Goal: Task Accomplishment & Management: Manage account settings

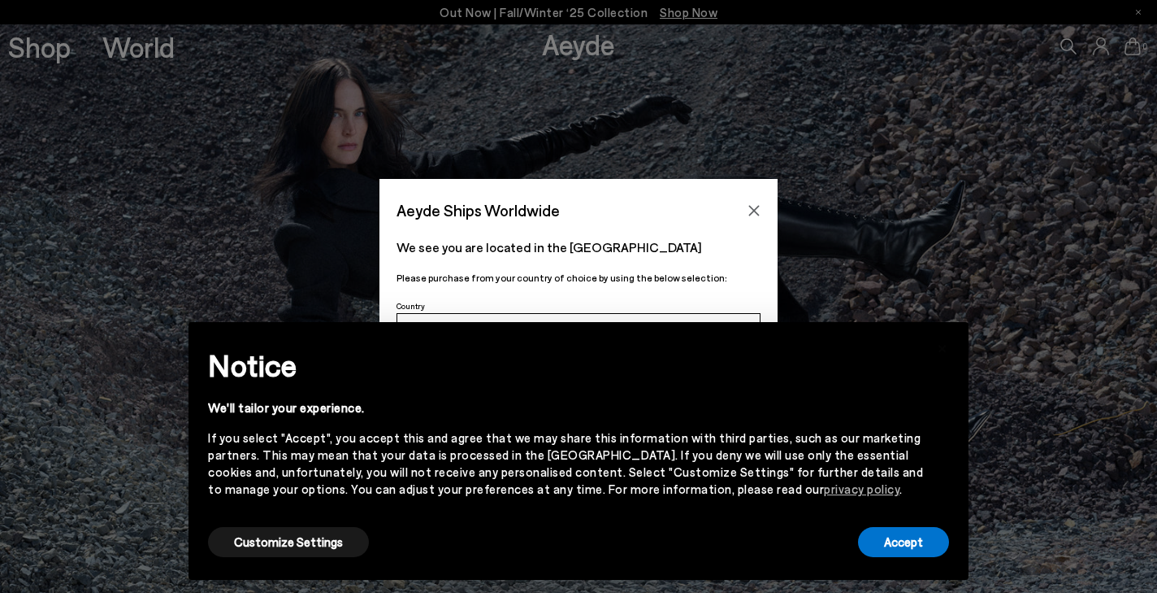
click at [758, 211] on icon "Close" at bounding box center [754, 210] width 13 height 13
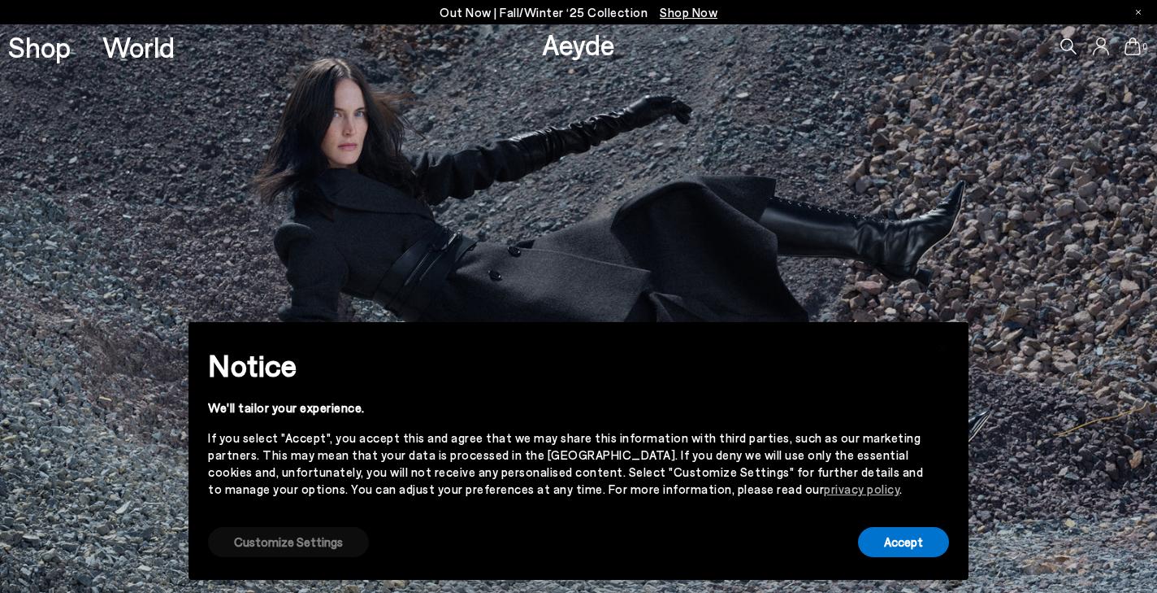
click at [330, 550] on button "Customize Settings" at bounding box center [288, 542] width 161 height 30
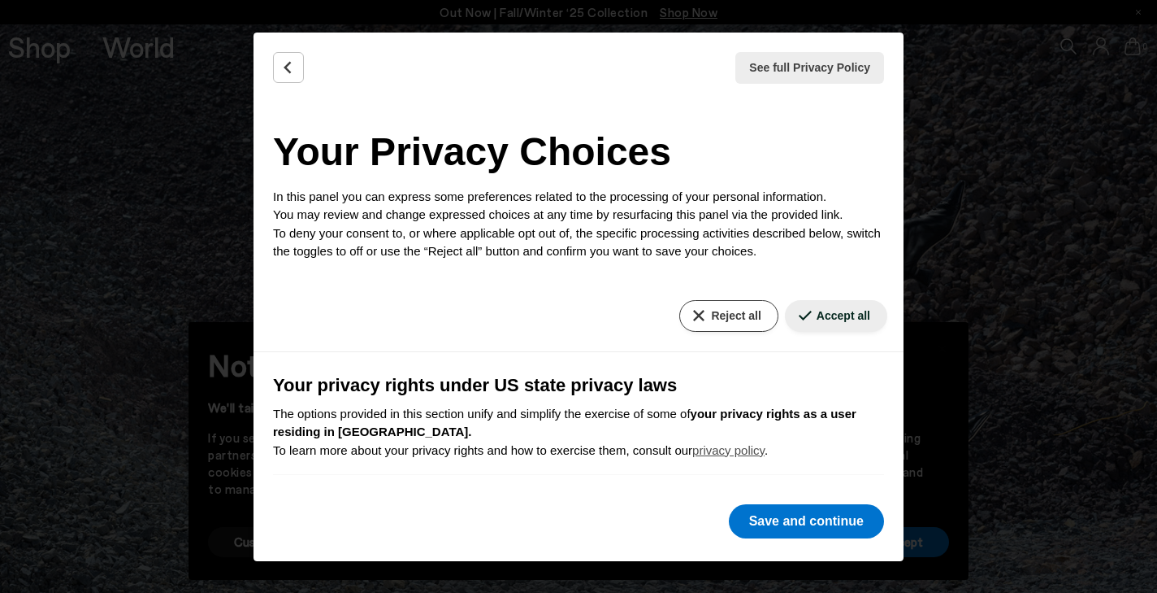
click at [726, 319] on button "Reject all" at bounding box center [729, 316] width 98 height 32
click at [787, 525] on button "Save and continue" at bounding box center [806, 521] width 155 height 34
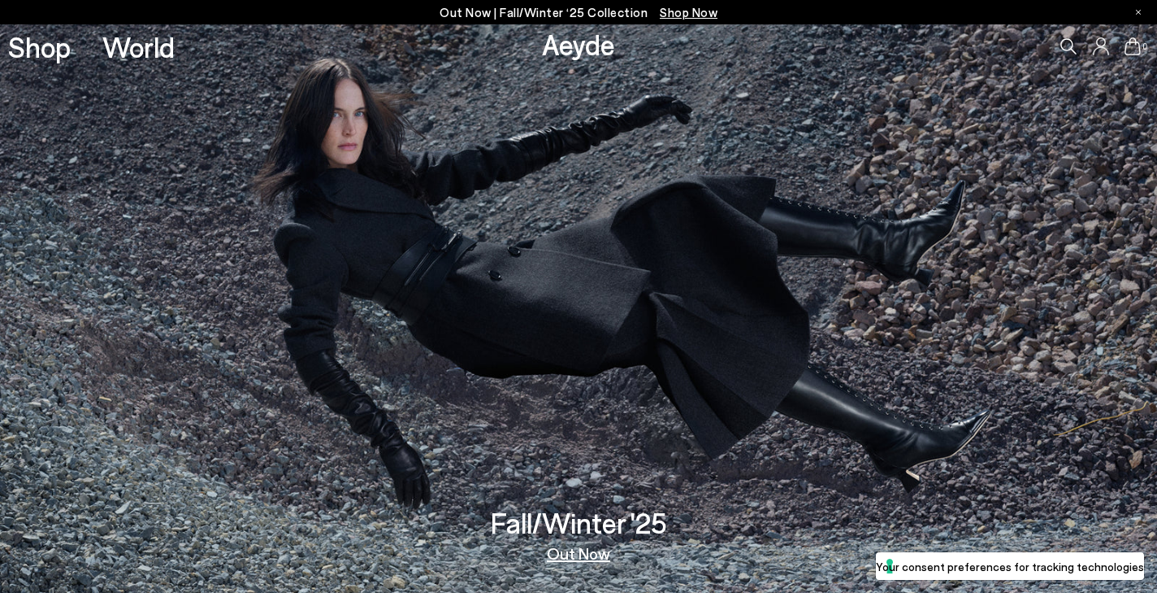
click at [1094, 50] on icon at bounding box center [1101, 46] width 16 height 18
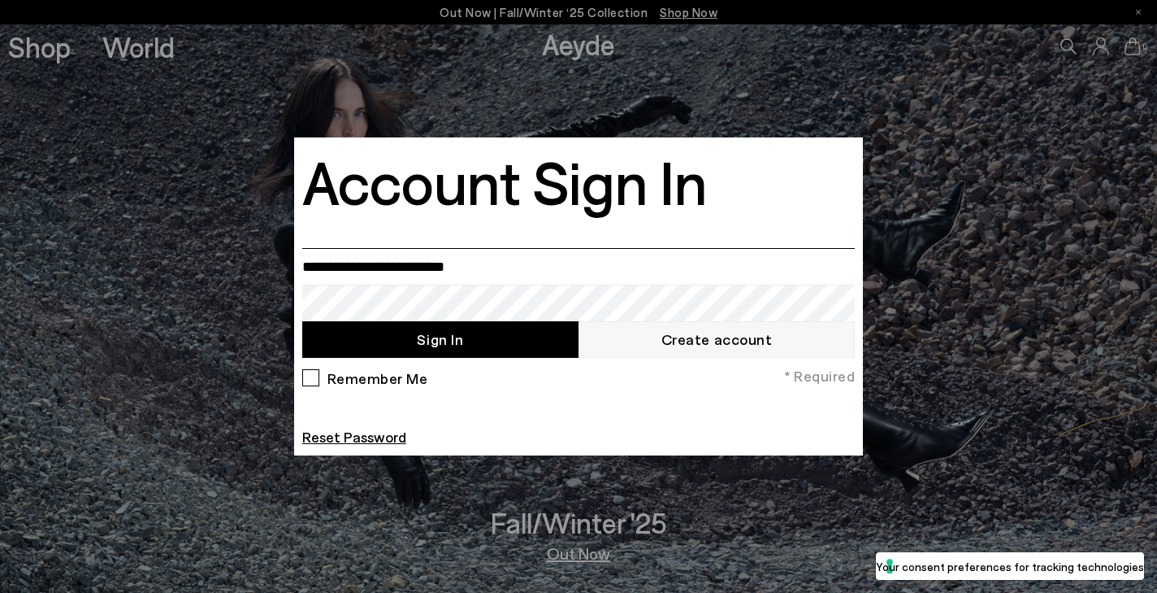
type input "**********"
click at [379, 346] on button "Sign In" at bounding box center [440, 339] width 276 height 37
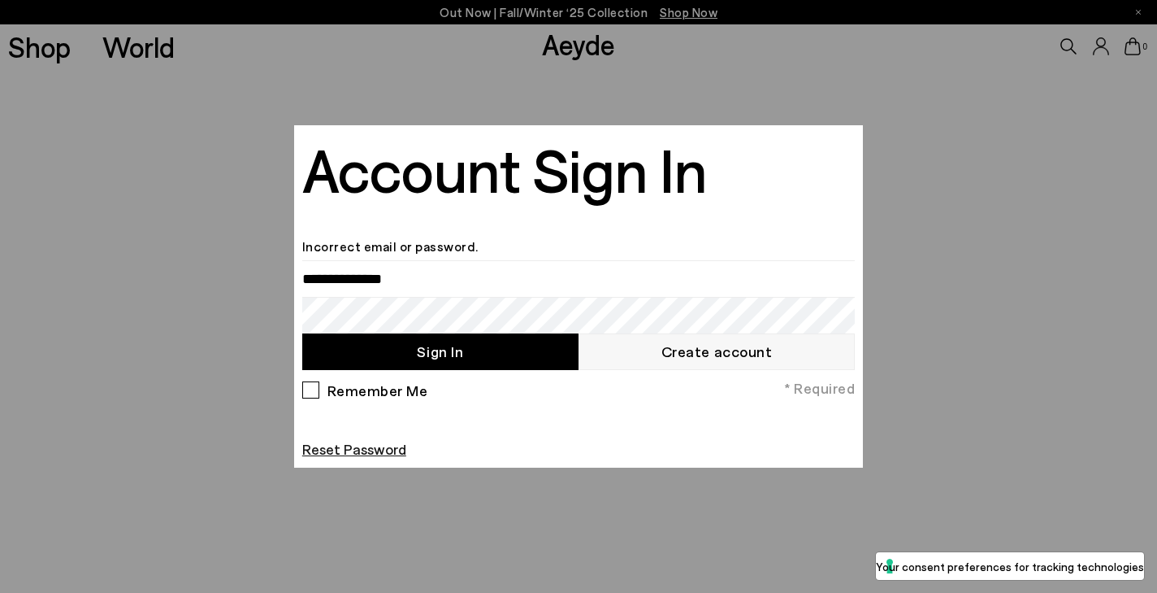
click at [379, 451] on link "Reset Password" at bounding box center [354, 449] width 104 height 18
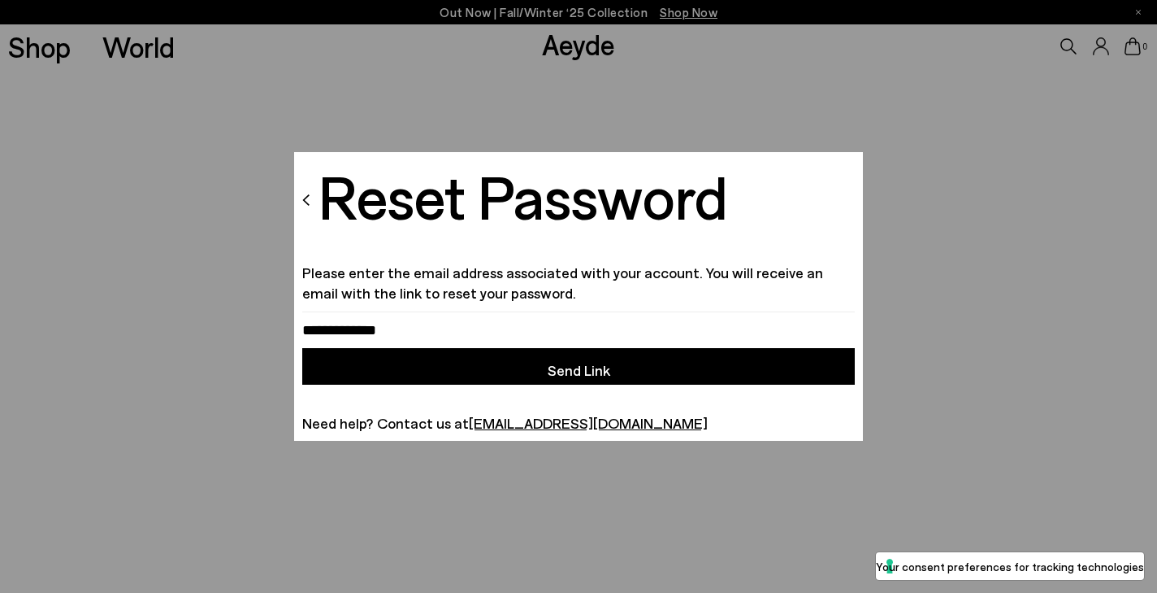
click at [423, 360] on button "Send Link" at bounding box center [578, 366] width 553 height 37
type input "**********"
click at [423, 379] on button "Send Link" at bounding box center [578, 366] width 553 height 37
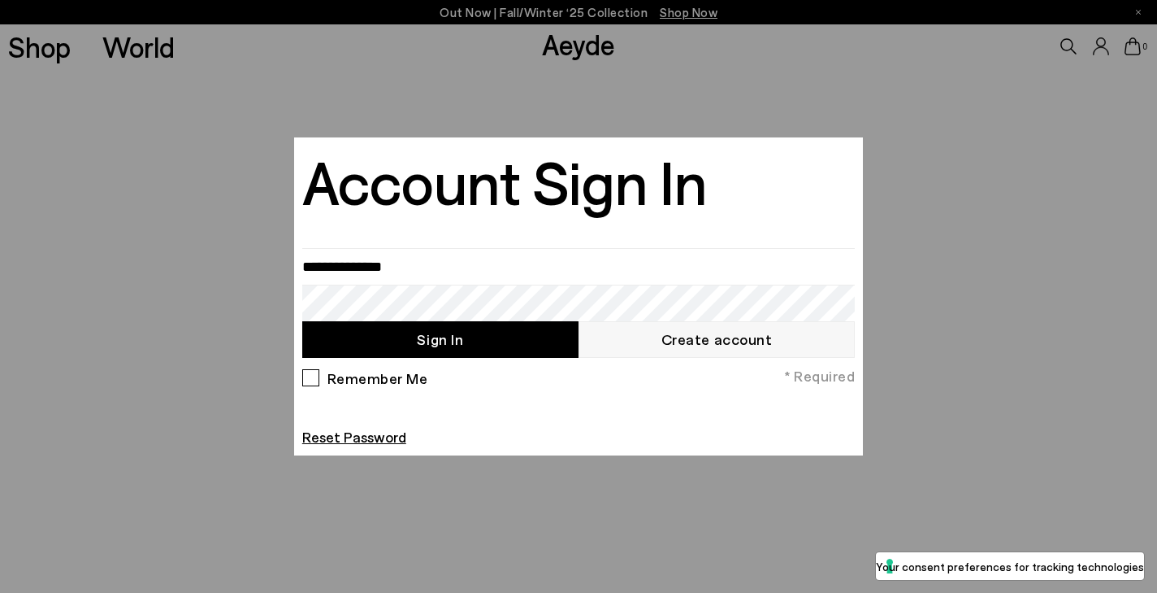
click at [930, 145] on div at bounding box center [578, 296] width 1157 height 593
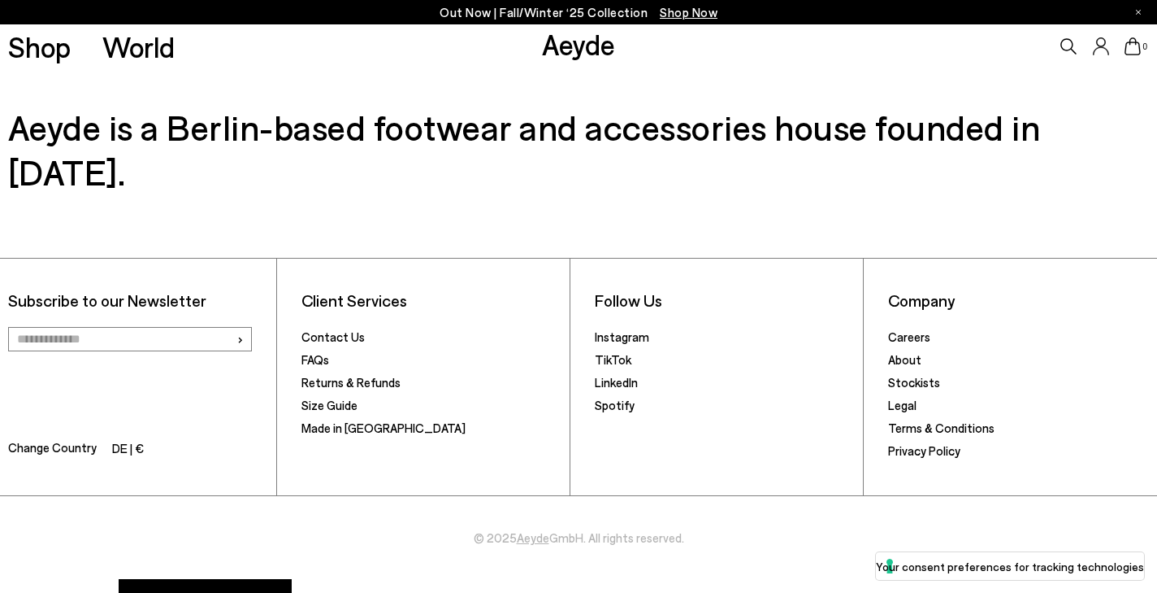
scroll to position [551, 0]
click at [361, 328] on li "Contact Us" at bounding box center [432, 339] width 261 height 23
click at [354, 330] on link "Contact Us" at bounding box center [333, 337] width 63 height 15
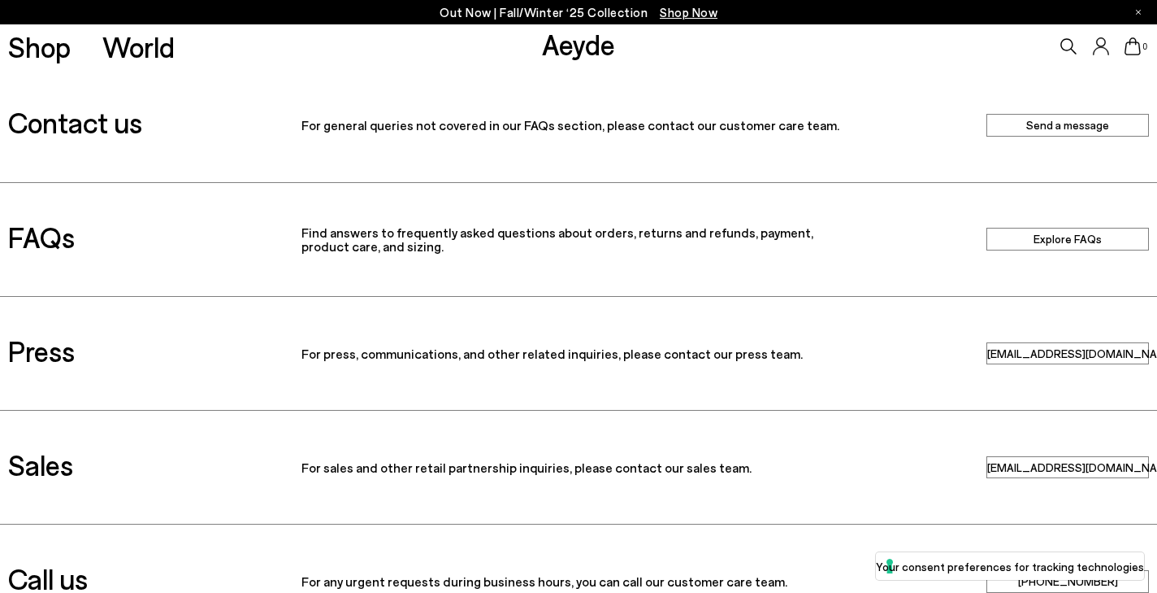
click at [1061, 119] on link "Send a message" at bounding box center [1068, 125] width 163 height 22
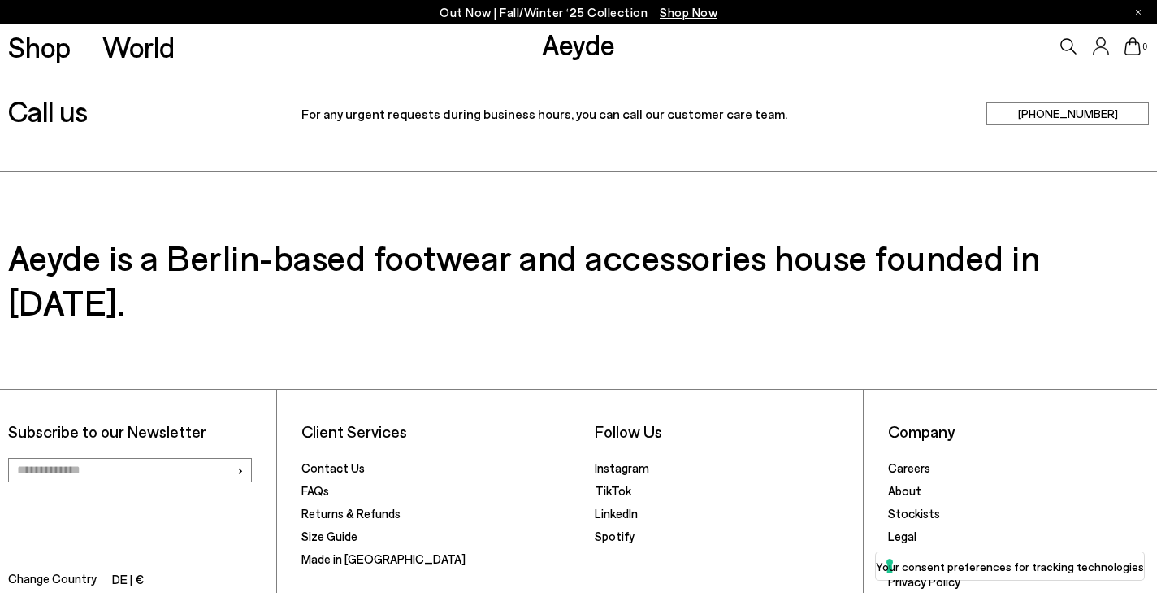
scroll to position [481, 0]
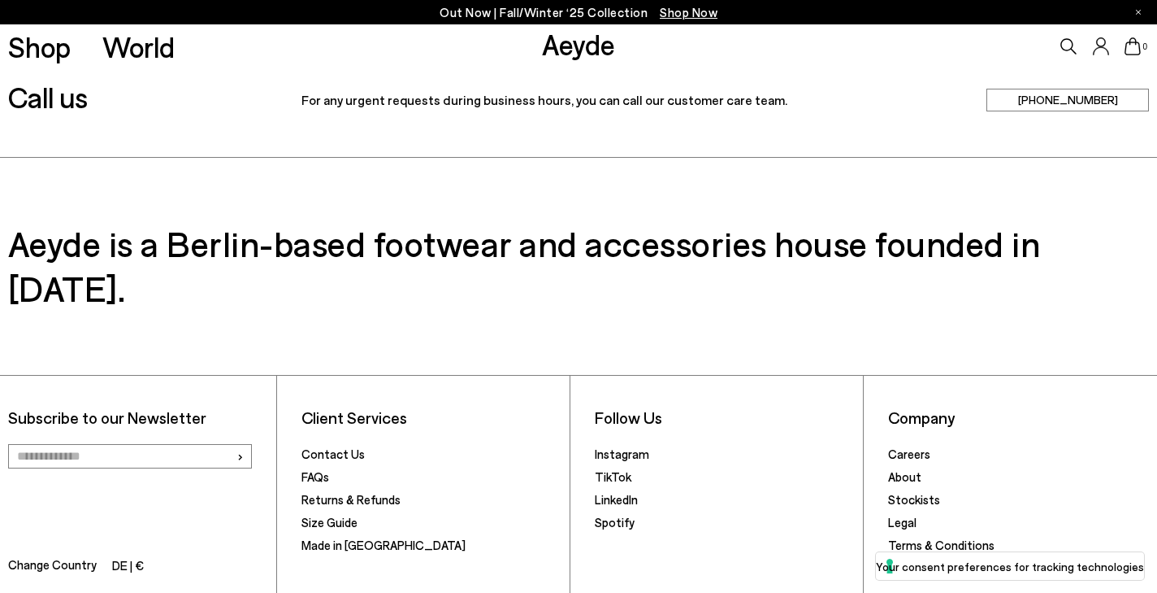
click at [1018, 104] on link "+49 15141402301" at bounding box center [1068, 100] width 163 height 22
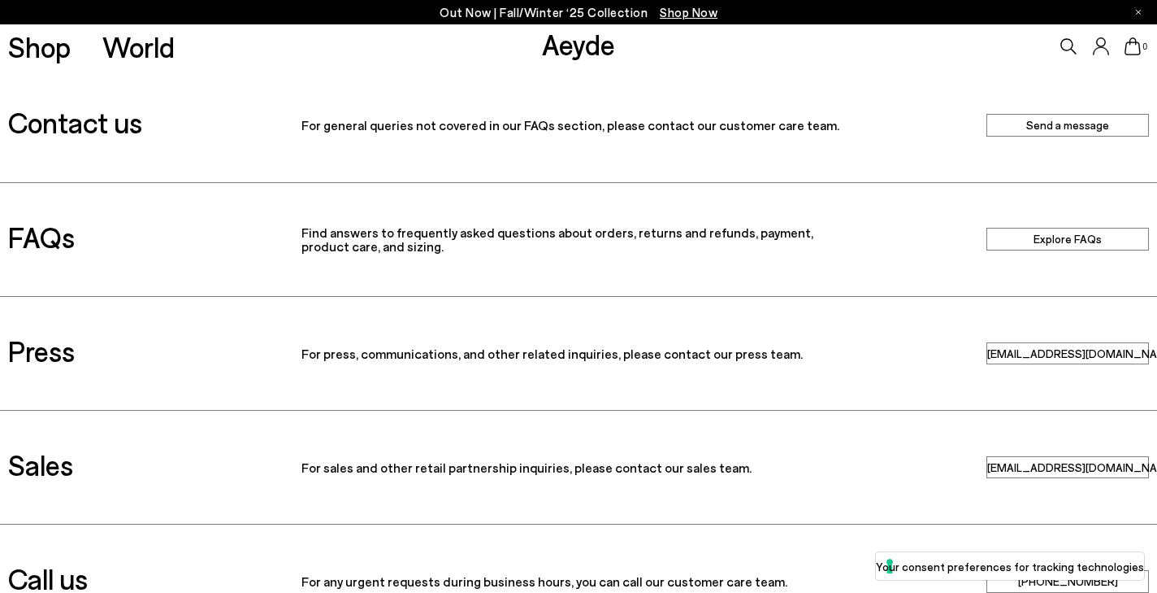
scroll to position [0, 0]
click at [1103, 45] on icon at bounding box center [1101, 46] width 16 height 18
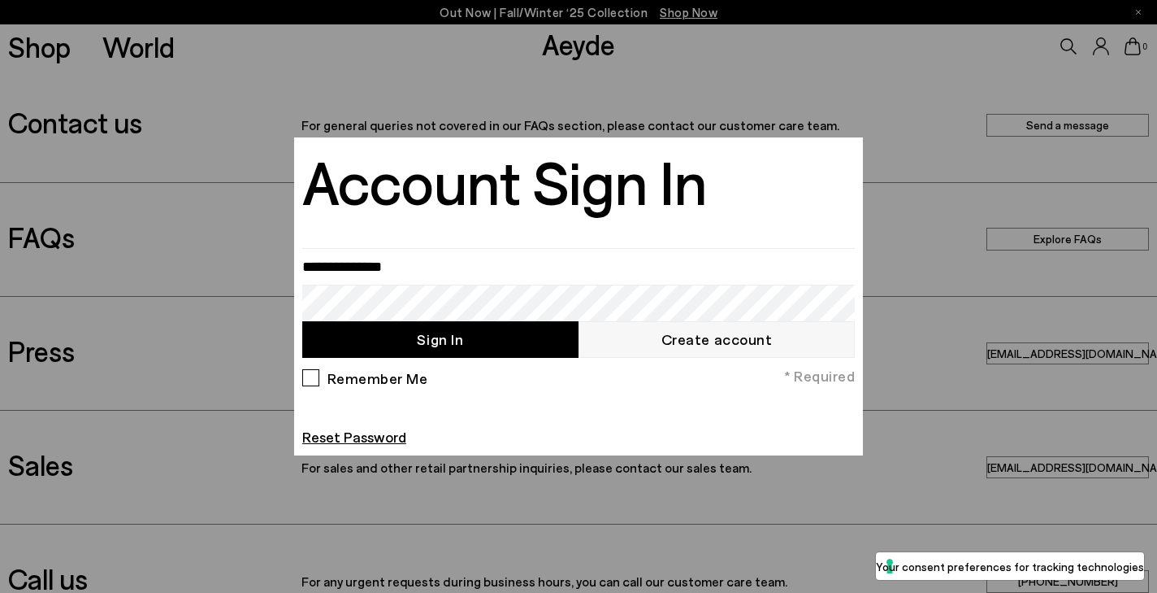
click at [697, 327] on link "Create account" at bounding box center [717, 339] width 276 height 37
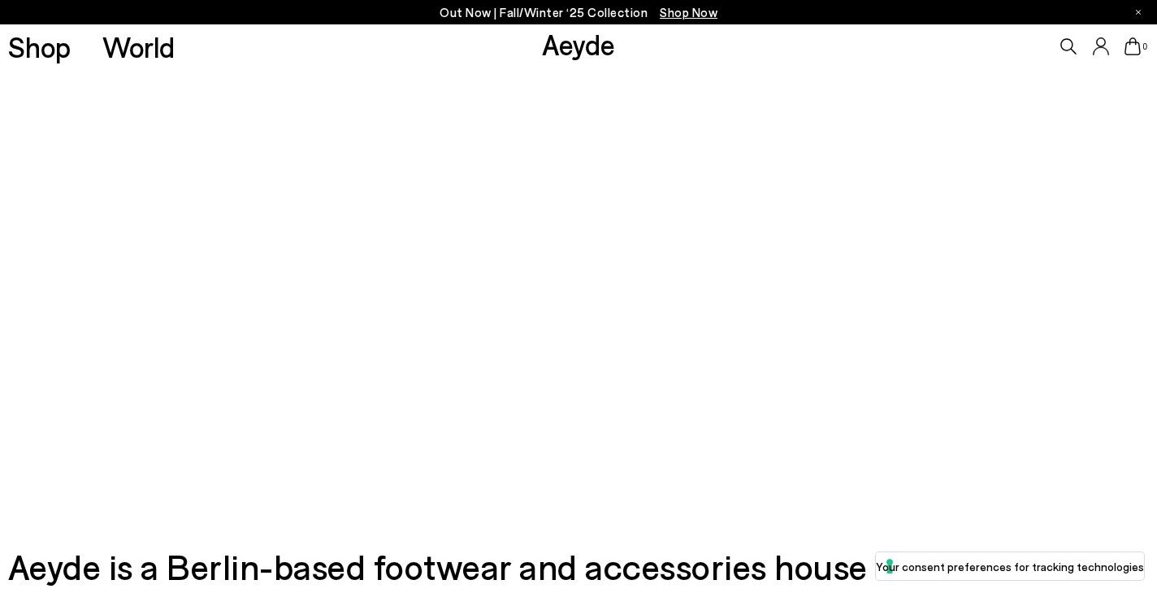
scroll to position [219, 0]
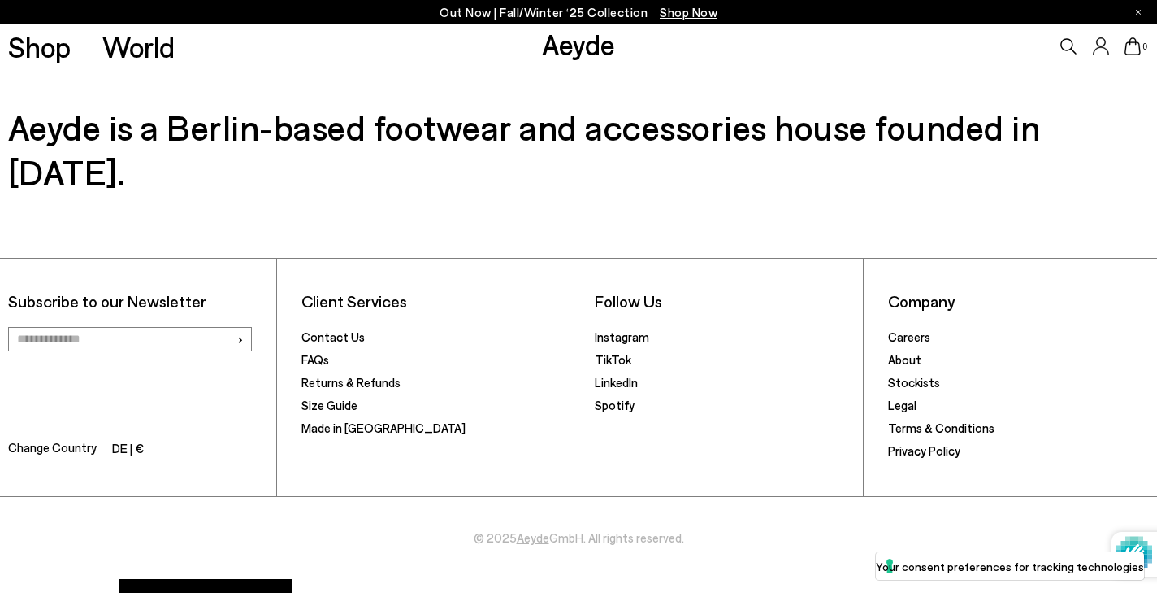
scroll to position [554, 0]
click at [325, 353] on link "FAQs" at bounding box center [316, 360] width 28 height 15
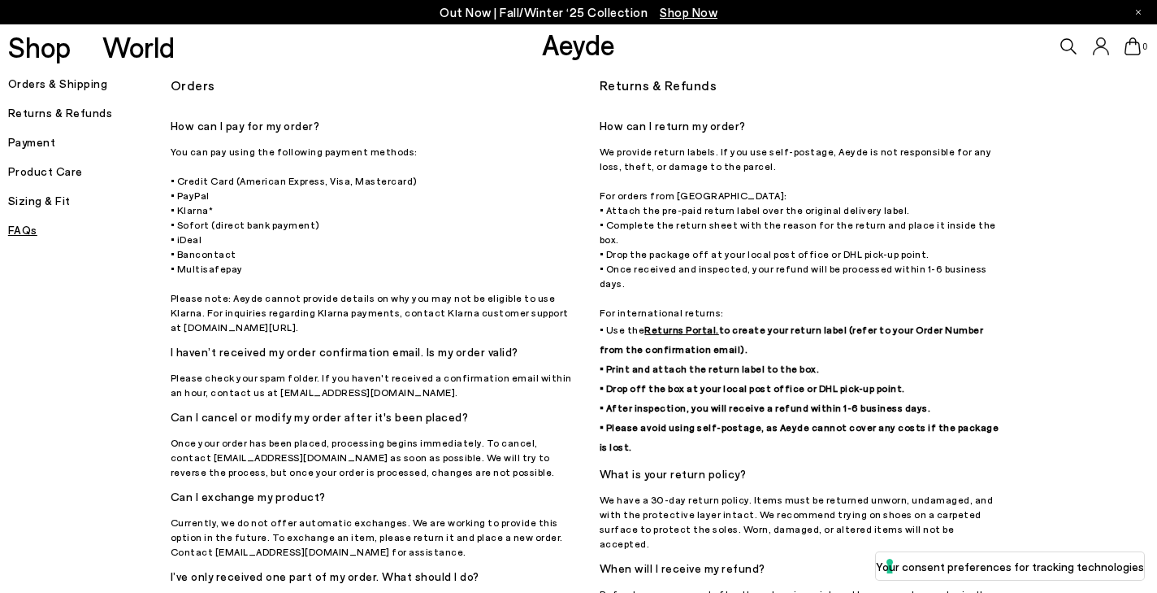
click at [83, 86] on h5 "Orders & Shipping" at bounding box center [89, 83] width 163 height 23
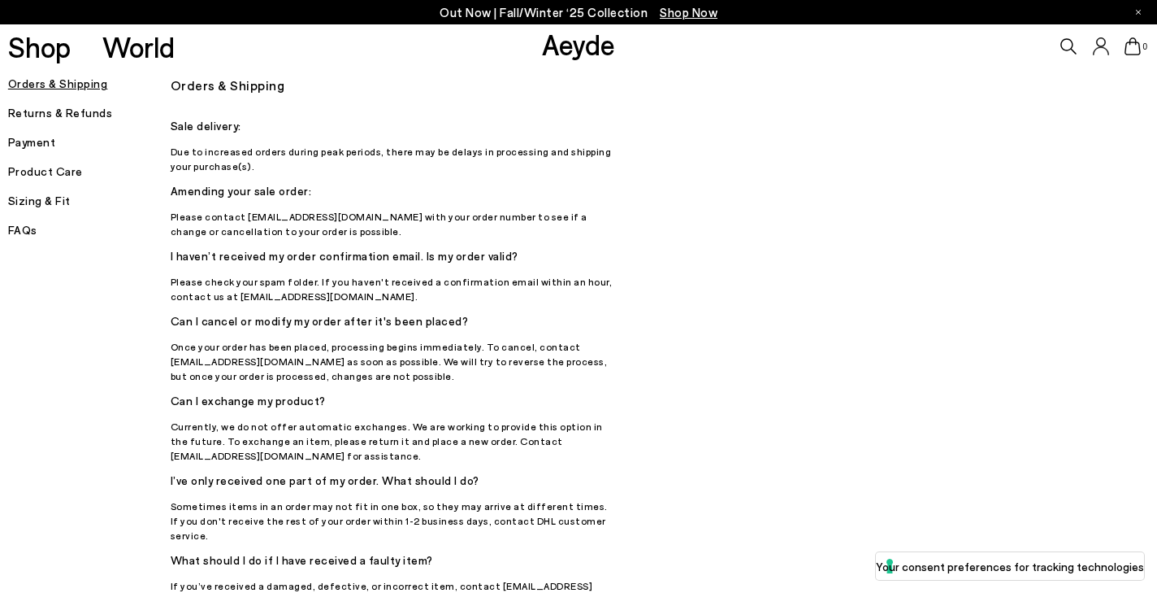
click at [1100, 47] on icon at bounding box center [1100, 45] width 15 height 17
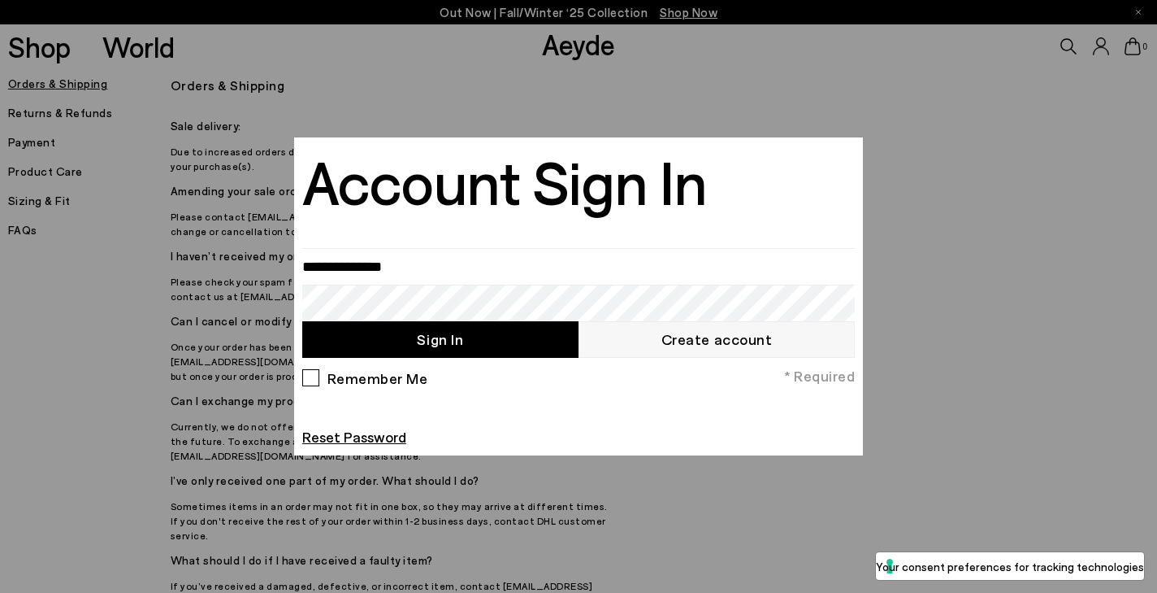
click at [736, 350] on link "Create account" at bounding box center [717, 339] width 276 height 37
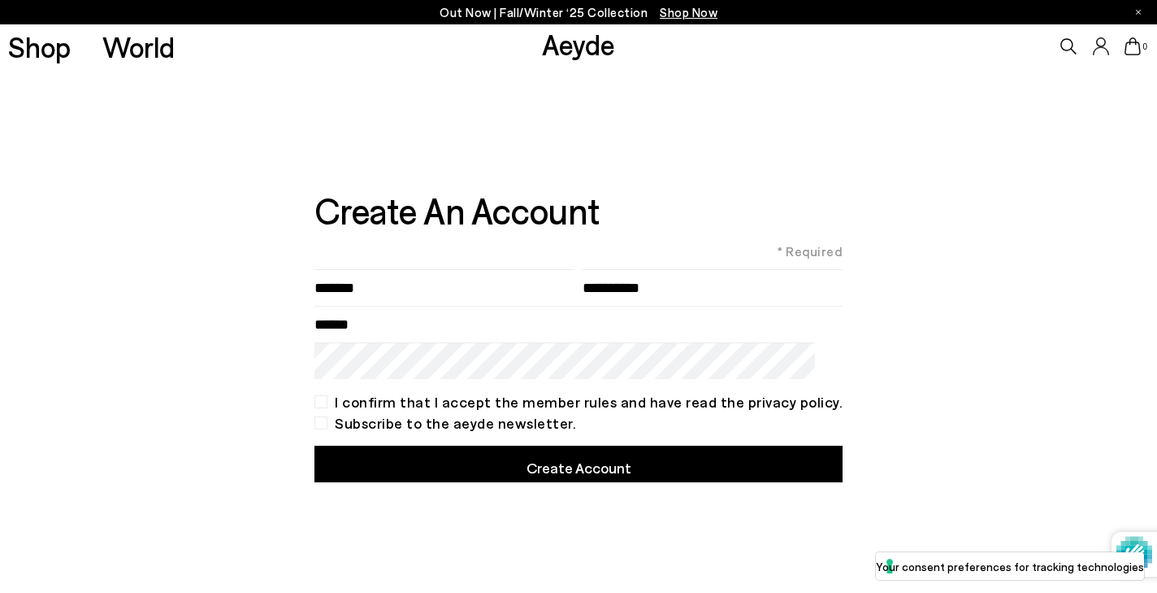
type input"] "*******"
type input"] "******"
type input "**********"
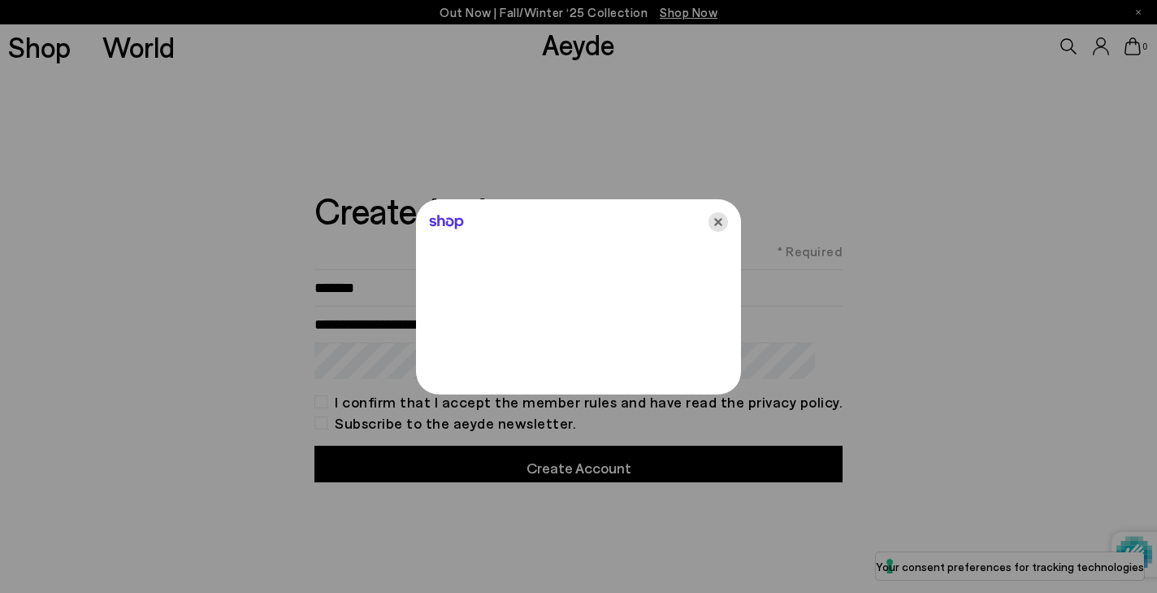
click at [716, 225] on icon "Close" at bounding box center [719, 222] width 20 height 20
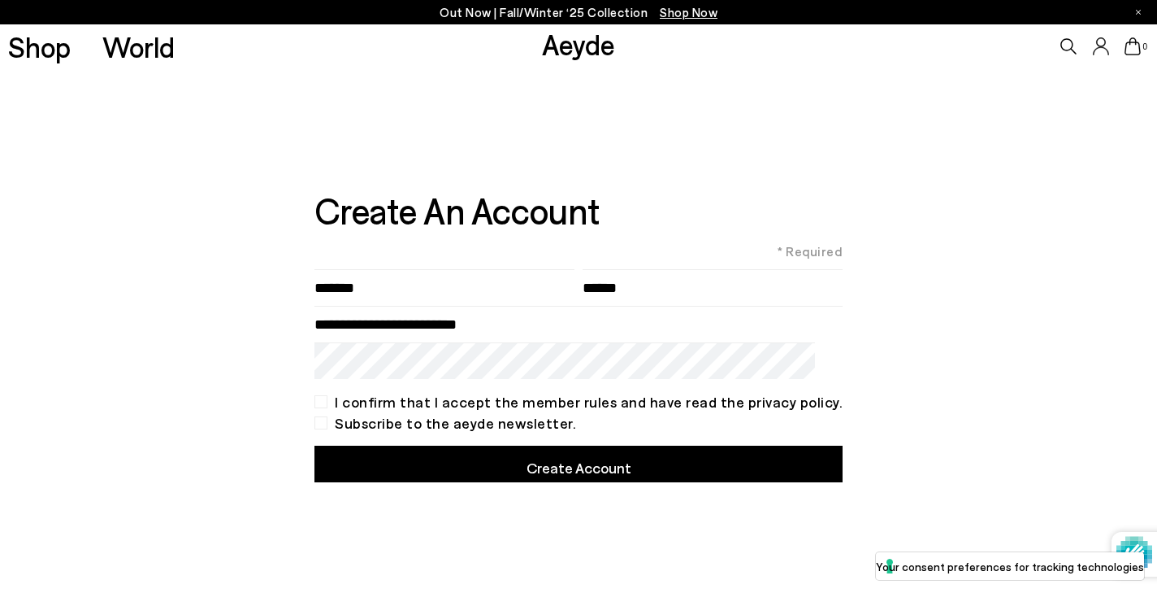
click at [336, 404] on div "I confirm that I accept the member rules and have read the privacy policy." at bounding box center [579, 401] width 528 height 13
click at [373, 449] on button "Create Account" at bounding box center [579, 463] width 528 height 37
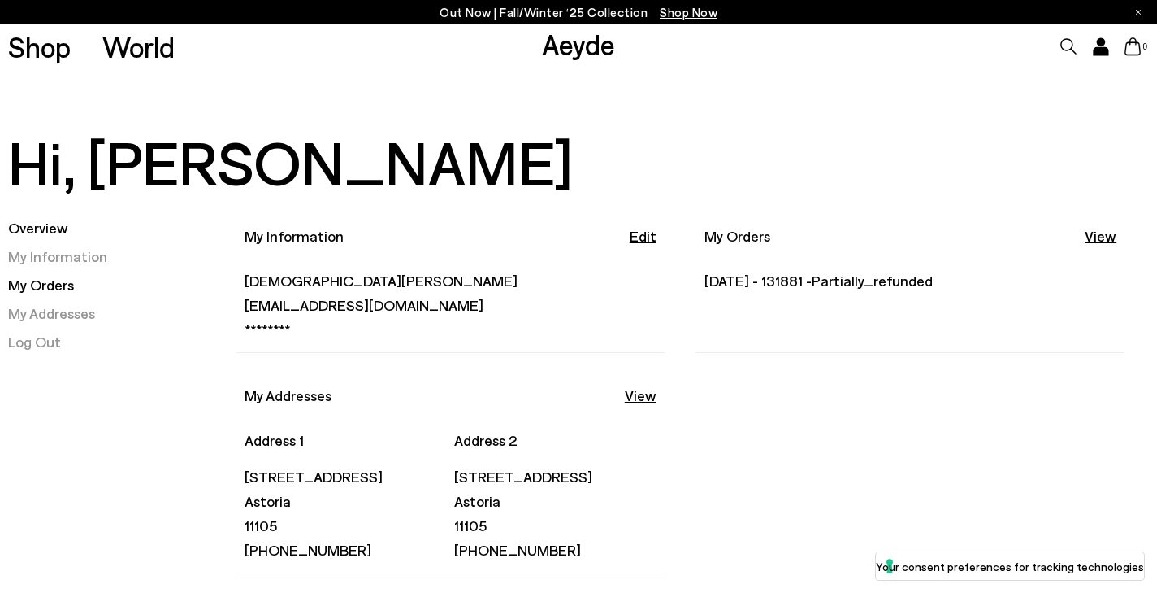
click at [38, 287] on link "My Orders" at bounding box center [41, 285] width 66 height 18
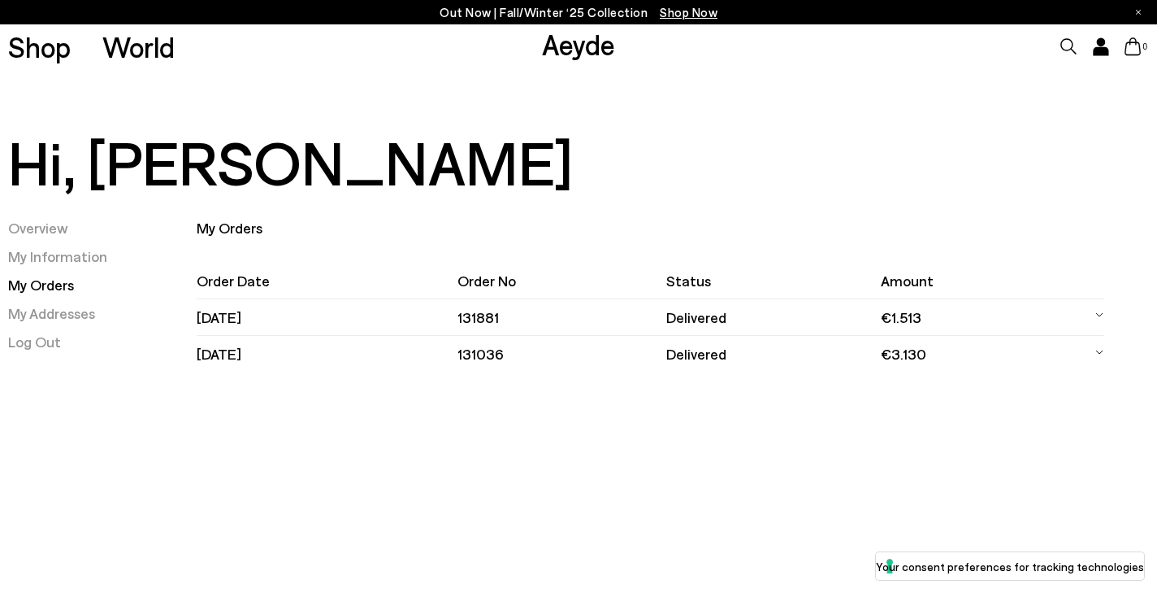
click at [456, 347] on td "[DATE]" at bounding box center [327, 354] width 261 height 37
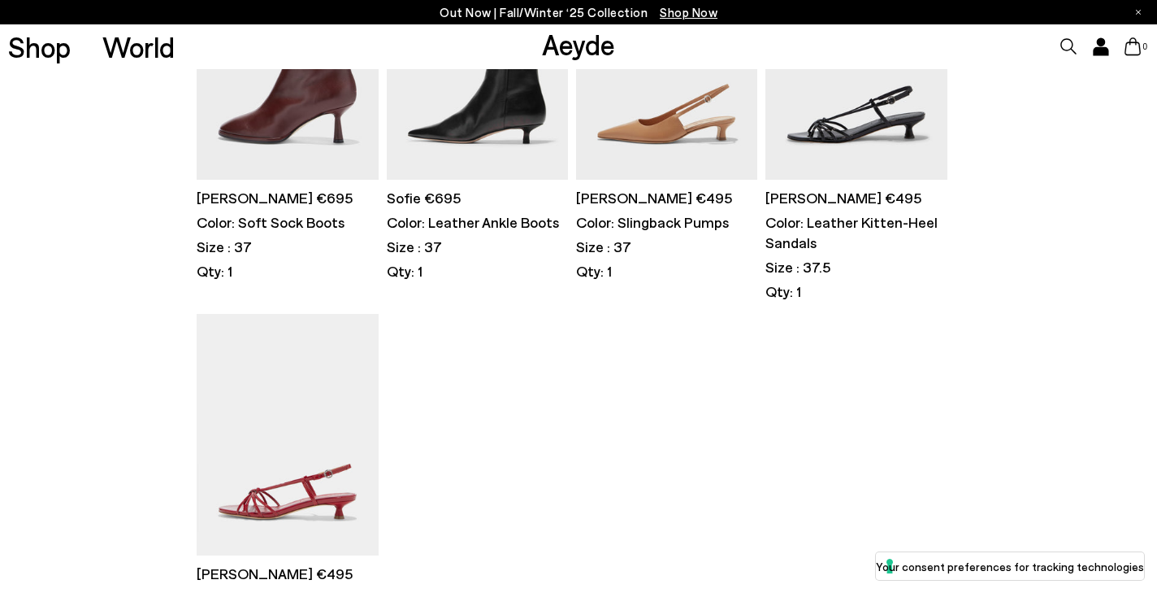
scroll to position [166, 0]
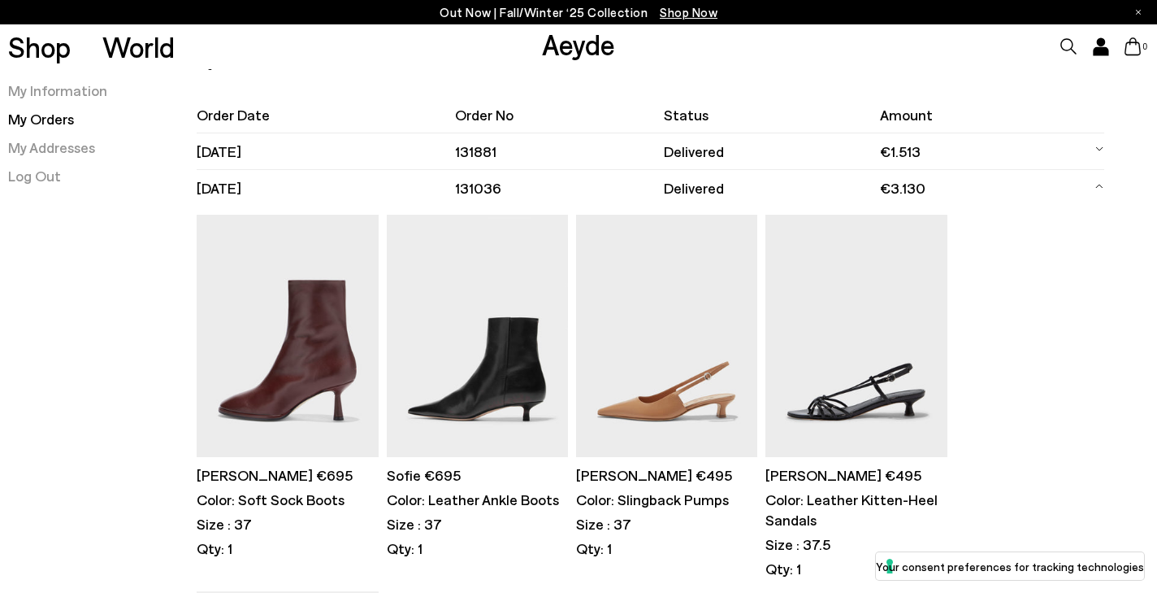
click at [1031, 180] on td "€3.130" at bounding box center [974, 188] width 189 height 37
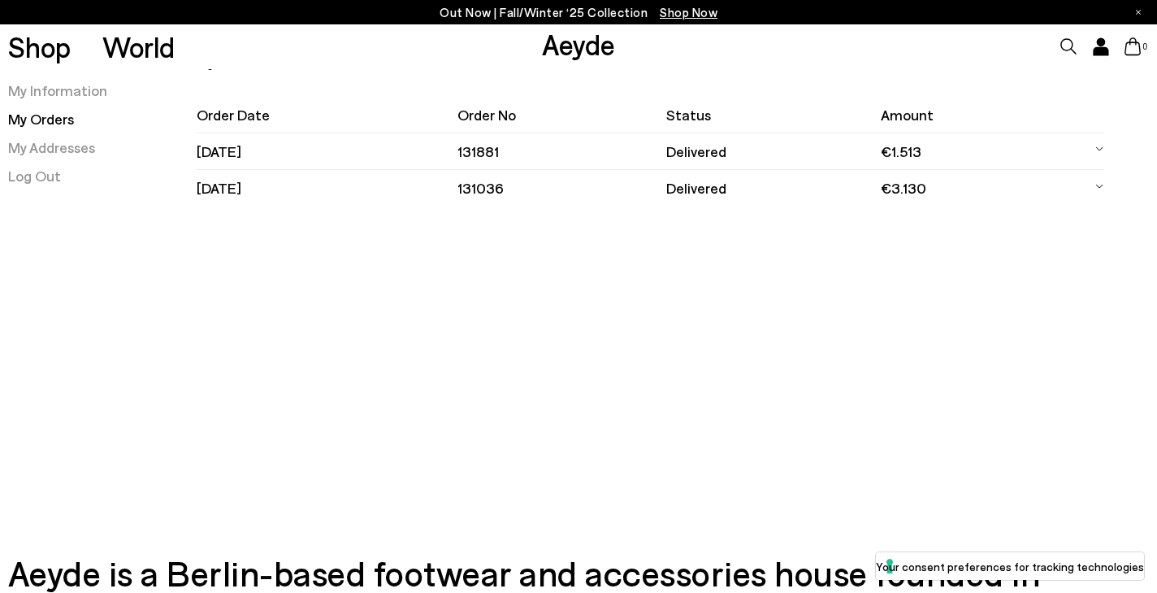
click at [796, 149] on td "delivered" at bounding box center [774, 151] width 215 height 37
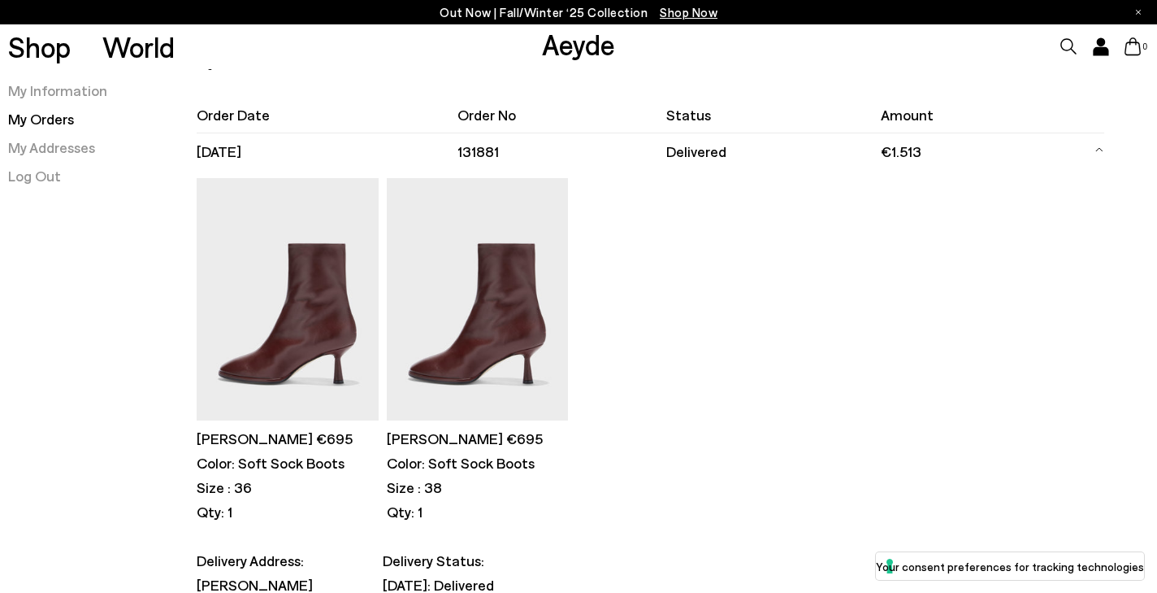
click at [796, 148] on td "delivered" at bounding box center [774, 151] width 215 height 37
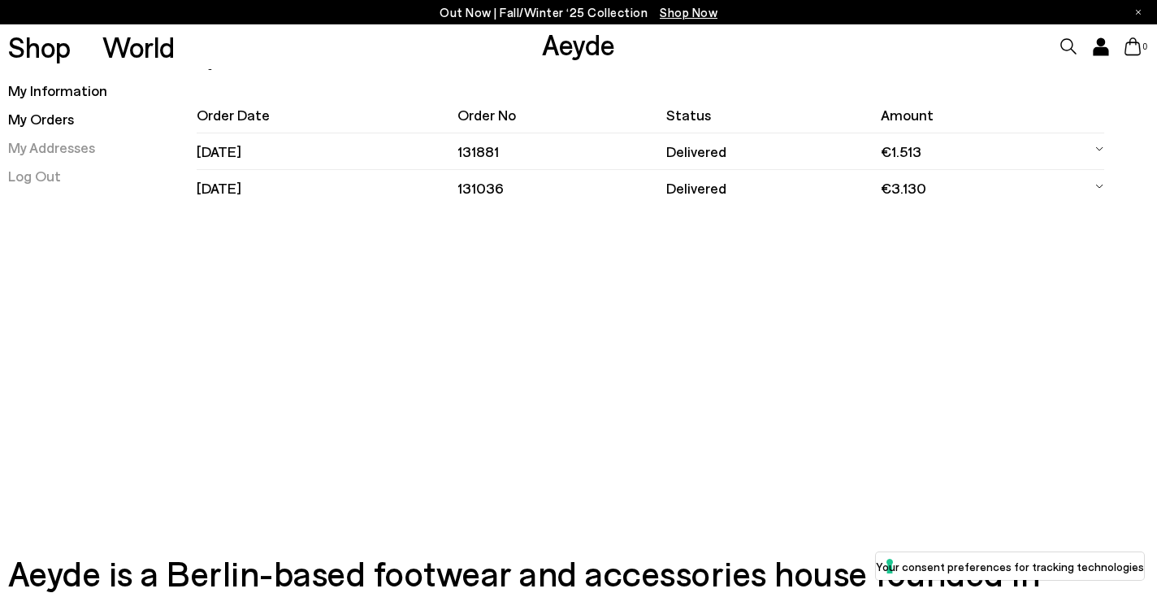
click at [82, 95] on link "My Information" at bounding box center [57, 90] width 99 height 18
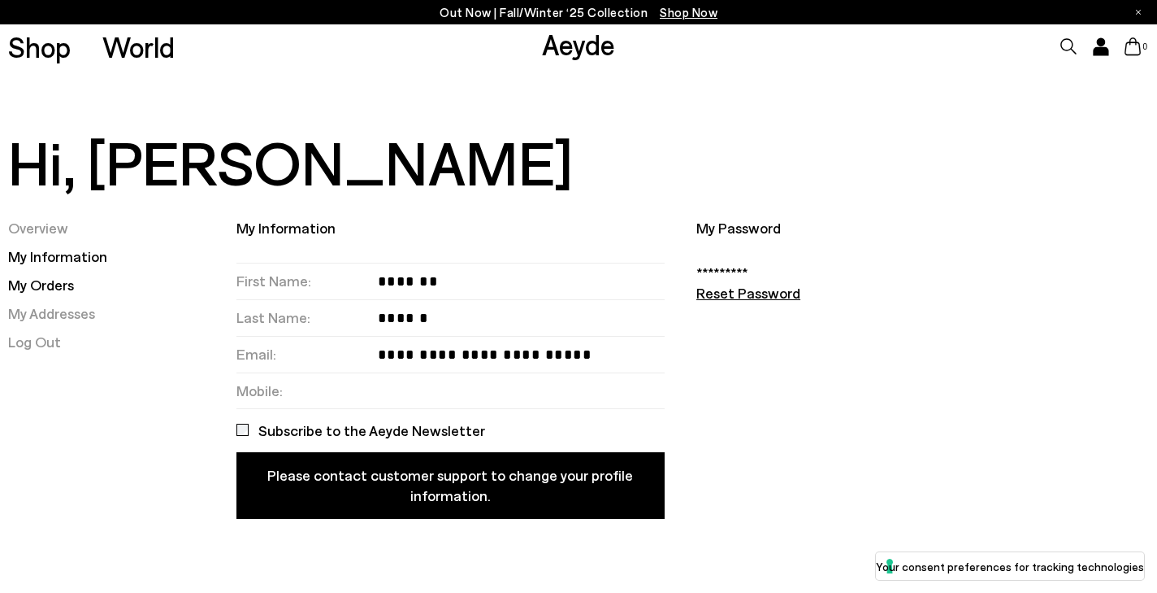
click at [62, 280] on link "My Orders" at bounding box center [41, 285] width 66 height 18
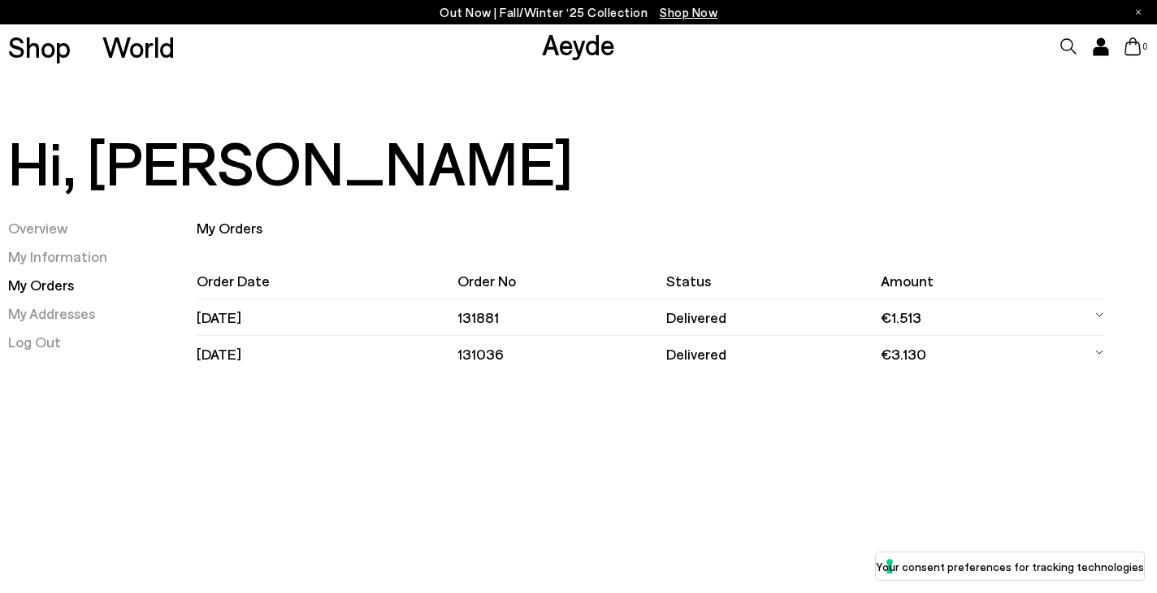
click at [1092, 345] on td at bounding box center [1087, 354] width 35 height 37
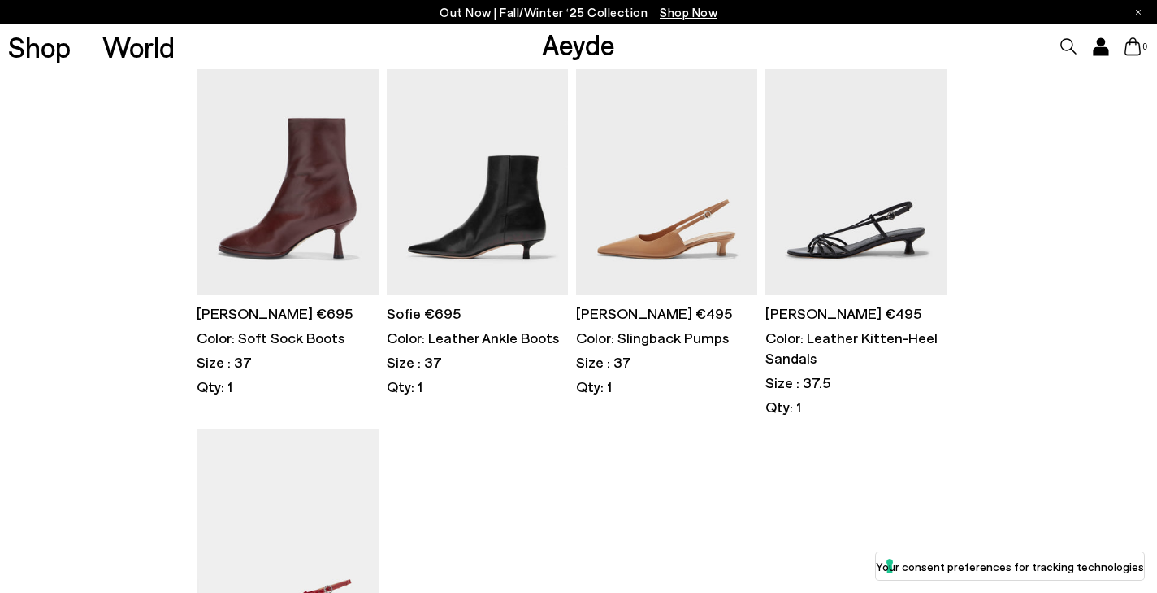
scroll to position [228, 0]
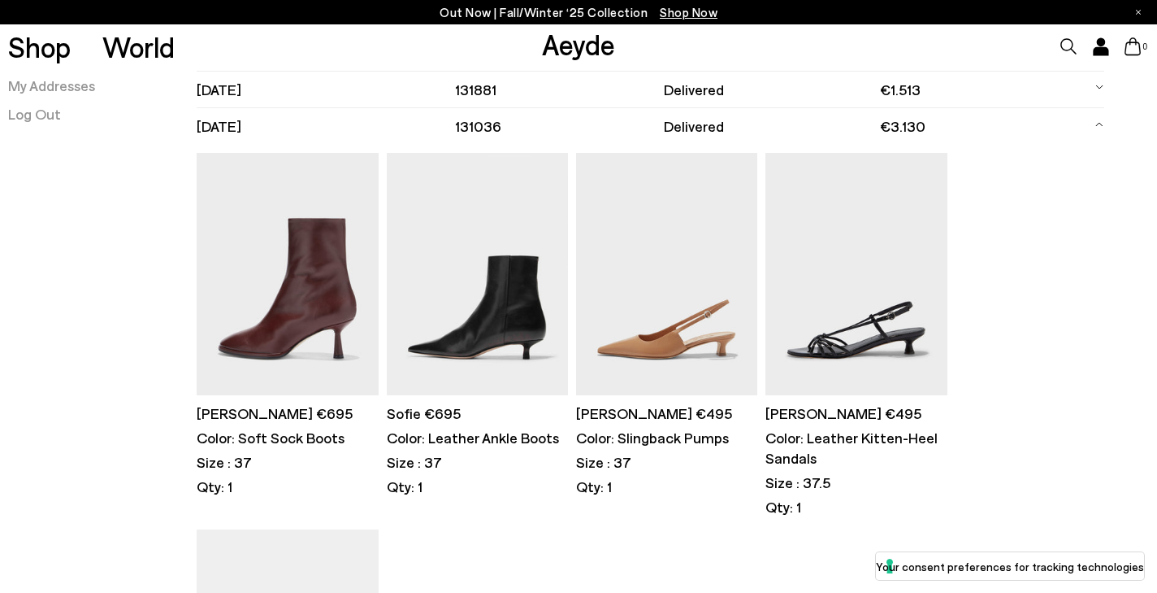
click at [233, 120] on td "[DATE]" at bounding box center [326, 126] width 258 height 37
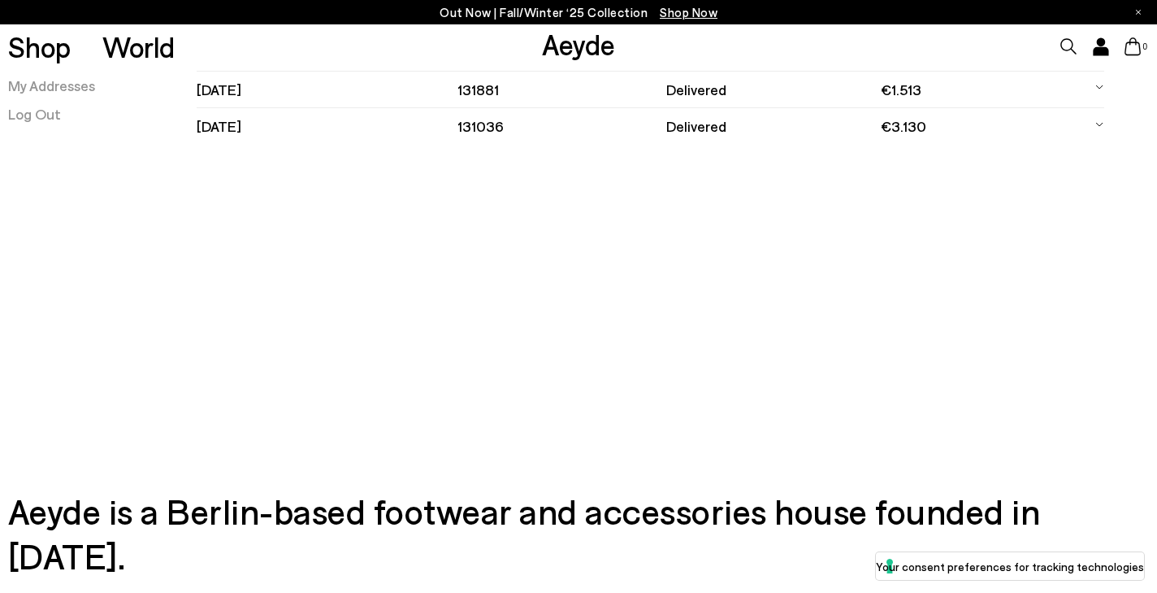
click at [709, 122] on td "delivered" at bounding box center [774, 126] width 215 height 37
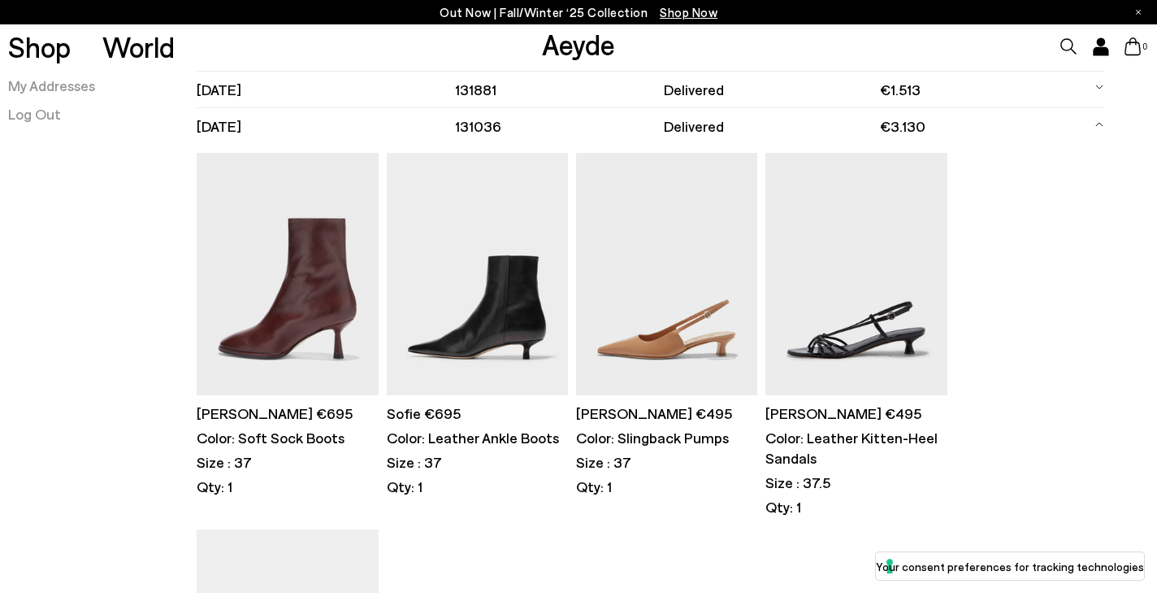
click at [495, 128] on td "131036" at bounding box center [559, 126] width 208 height 37
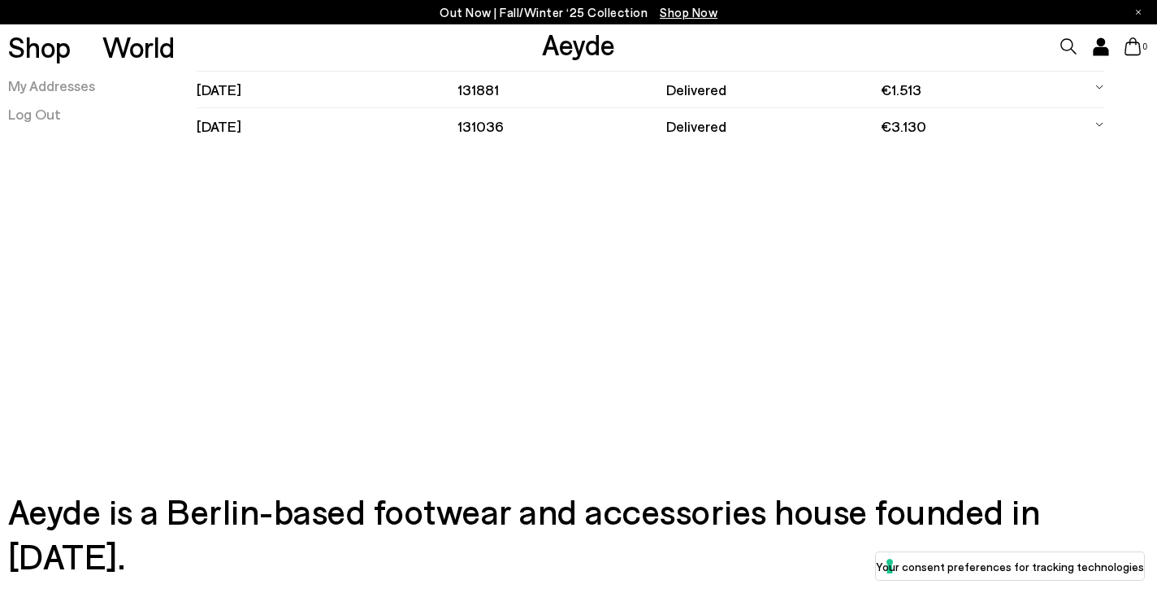
click at [495, 128] on td "131036" at bounding box center [562, 126] width 209 height 37
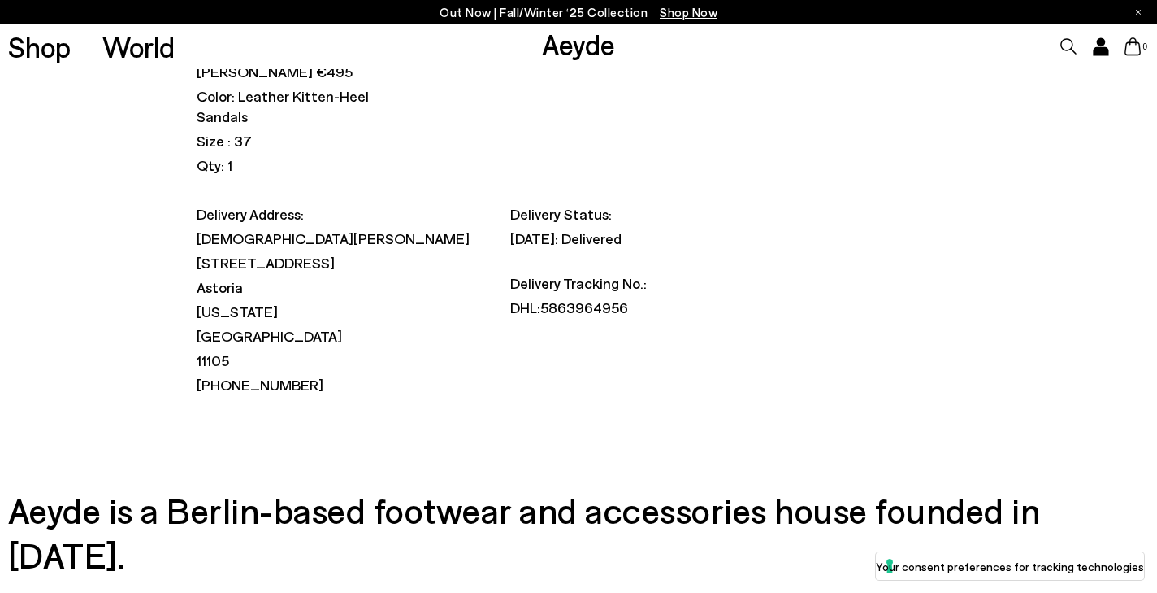
scroll to position [0, 0]
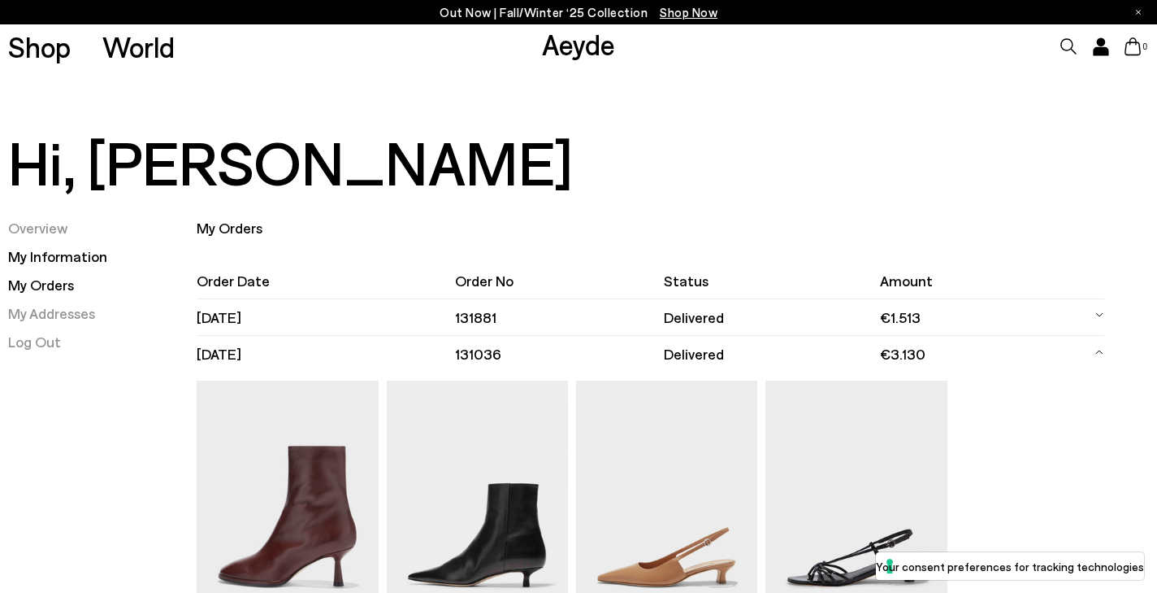
click at [83, 253] on link "My Information" at bounding box center [57, 256] width 99 height 18
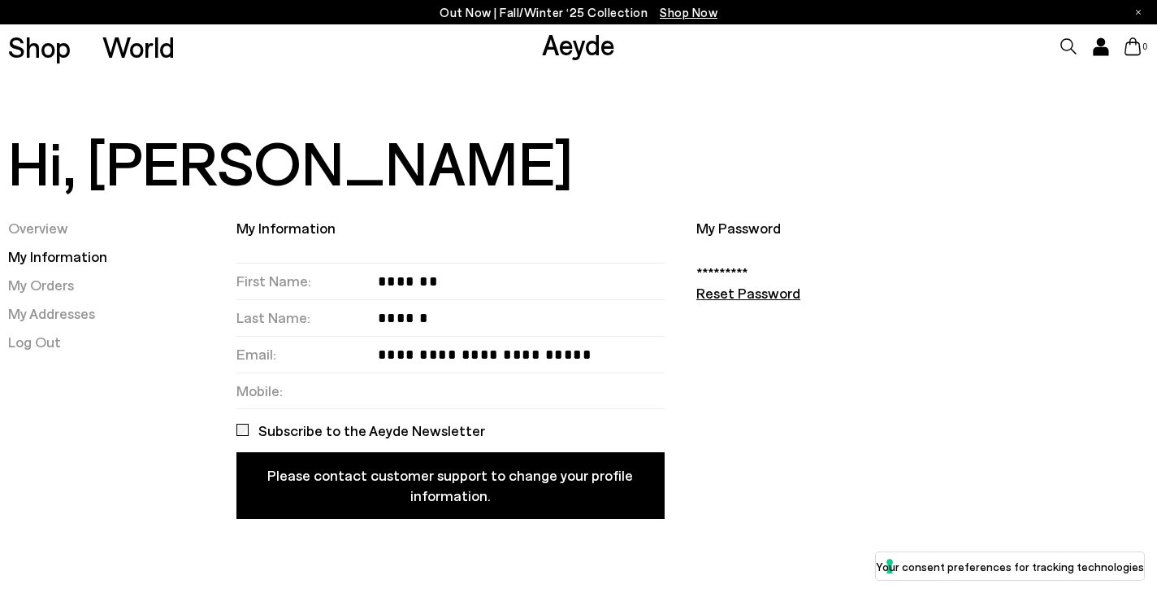
click at [53, 295] on ul "Overview My Information My Orders My Addresses Log Out" at bounding box center [122, 285] width 228 height 134
click at [53, 292] on link "My Orders" at bounding box center [41, 285] width 66 height 18
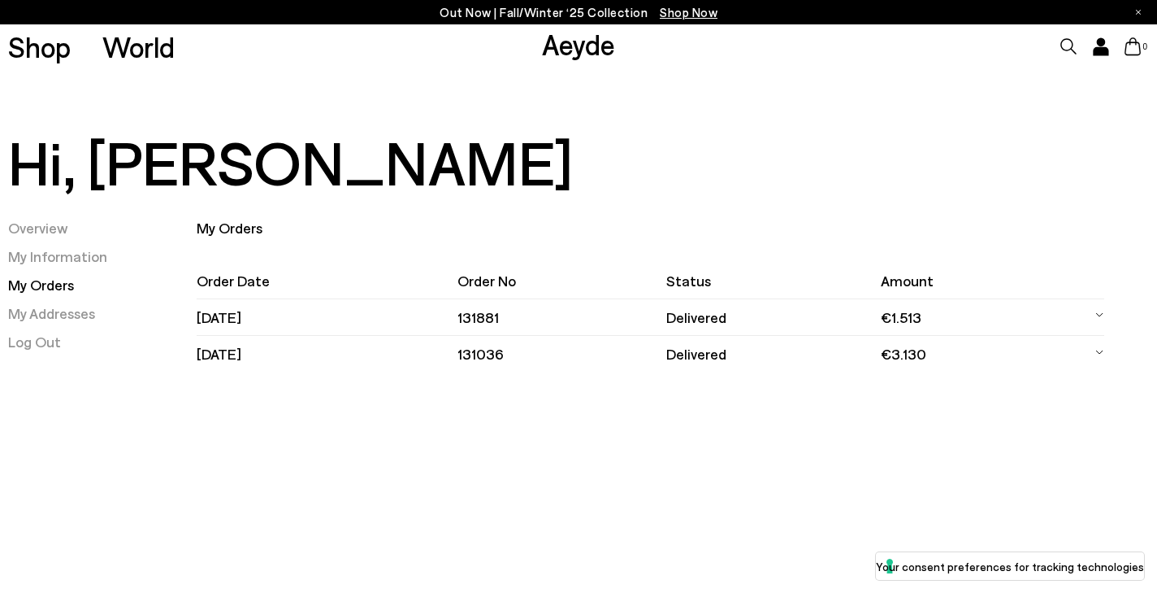
click at [872, 316] on td "delivered" at bounding box center [774, 317] width 215 height 37
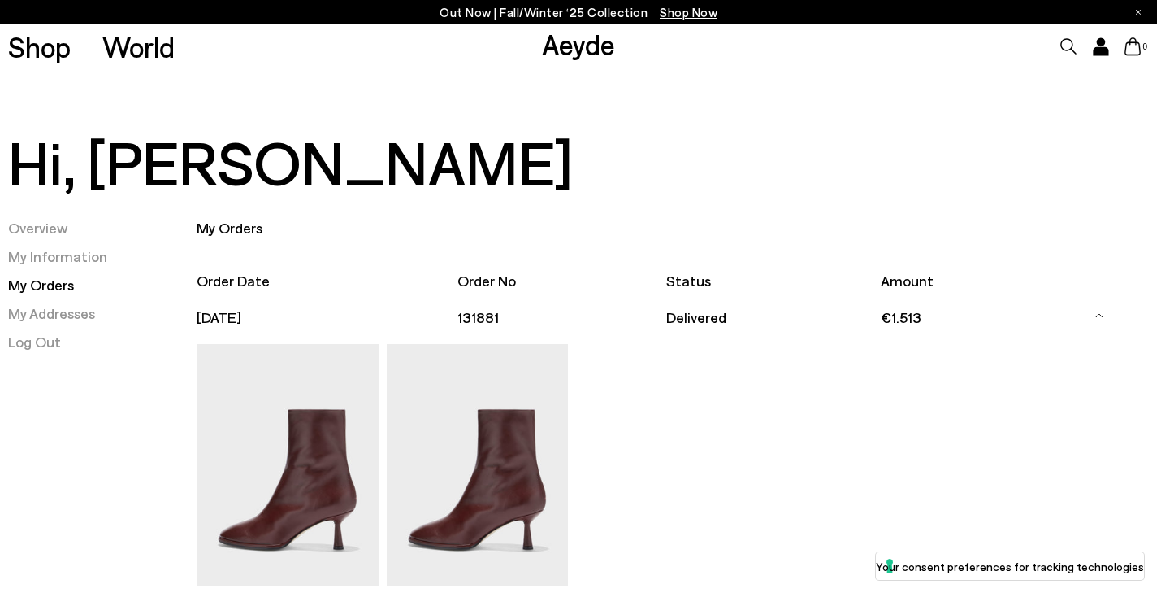
click at [872, 316] on td "delivered" at bounding box center [774, 317] width 215 height 37
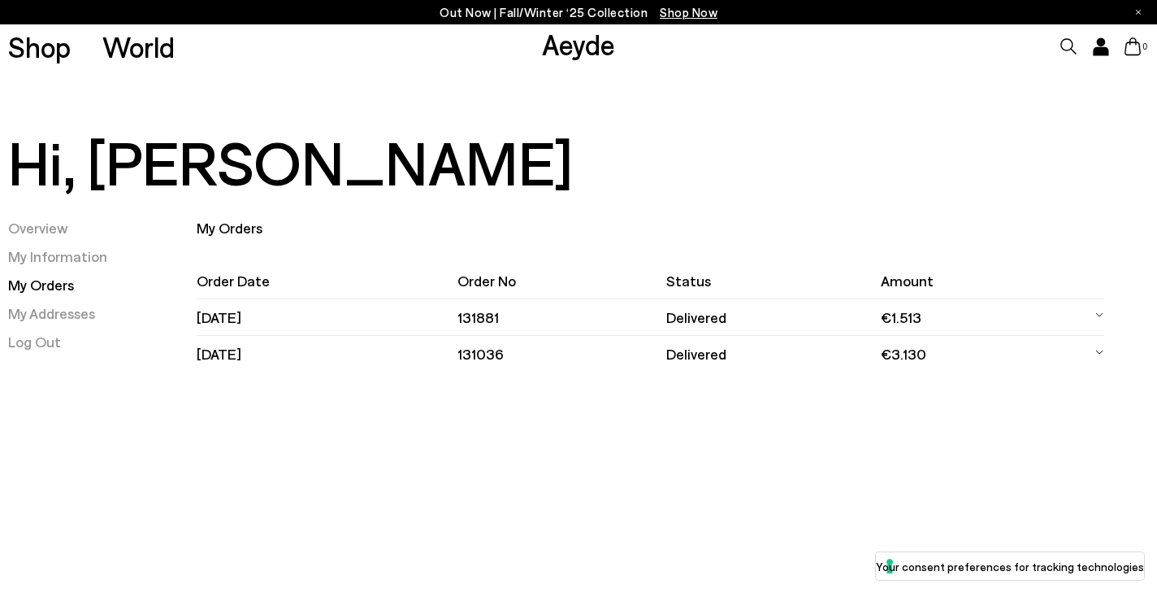
click at [1094, 356] on td at bounding box center [1087, 354] width 35 height 37
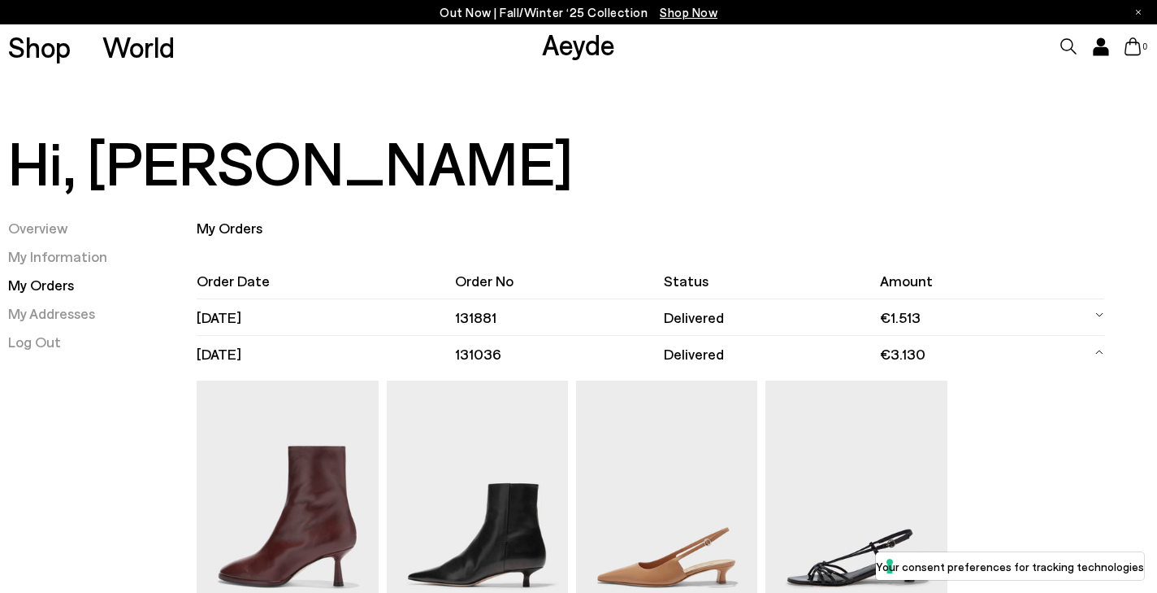
drag, startPoint x: 522, startPoint y: 361, endPoint x: 442, endPoint y: 359, distance: 79.7
click at [442, 359] on tr "[DATE] 131036 delivered €3.130" at bounding box center [651, 354] width 908 height 37
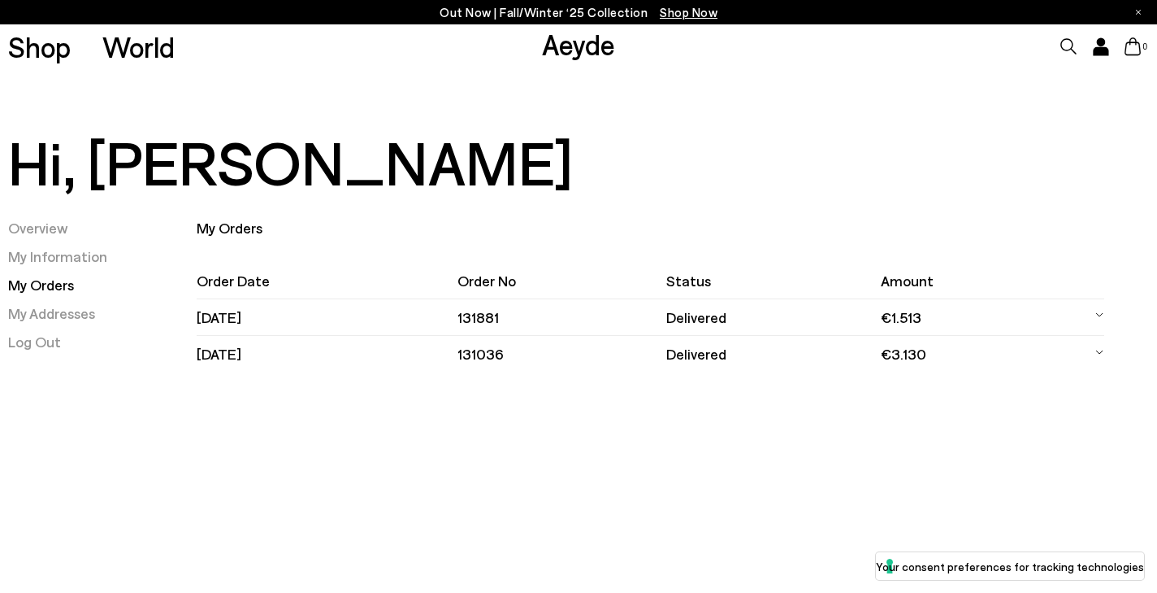
copy tr "131036"
click at [1038, 436] on div "Out Now | Fall/Winter ‘25 Collection Shop Now Shop World Aeyde 0" at bounding box center [578, 389] width 1157 height 523
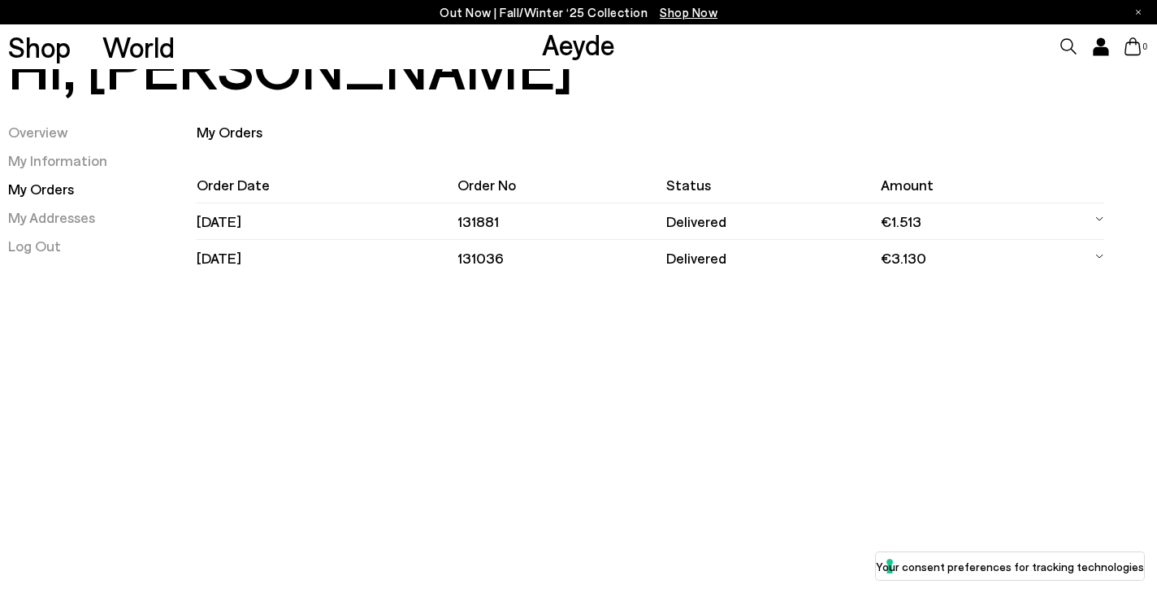
scroll to position [86, 0]
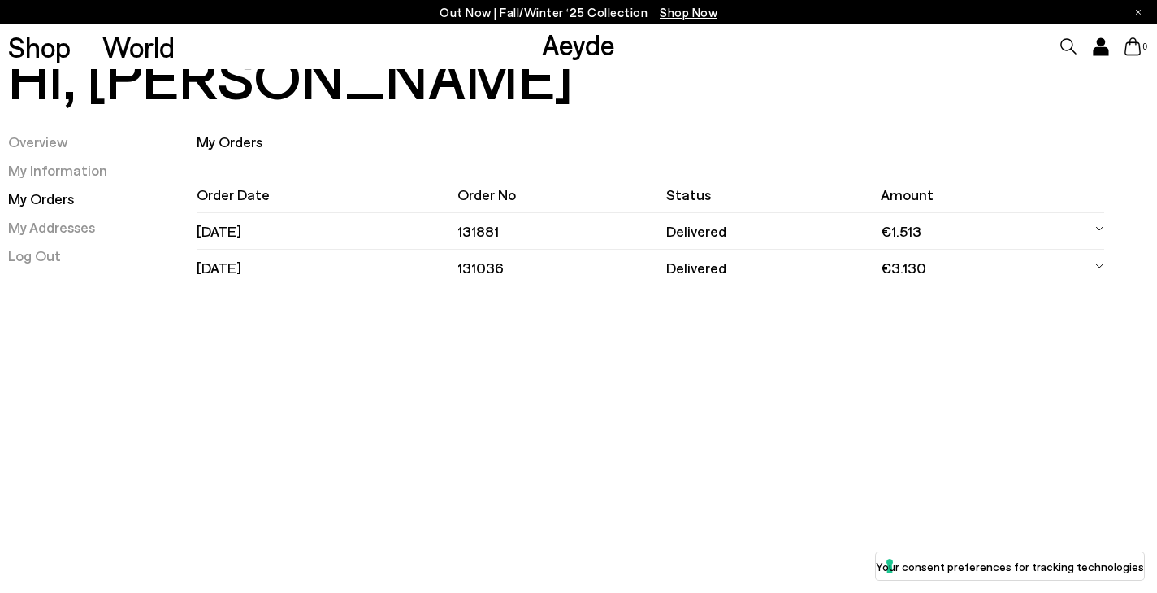
click at [1049, 258] on td "€3.130" at bounding box center [975, 268] width 189 height 37
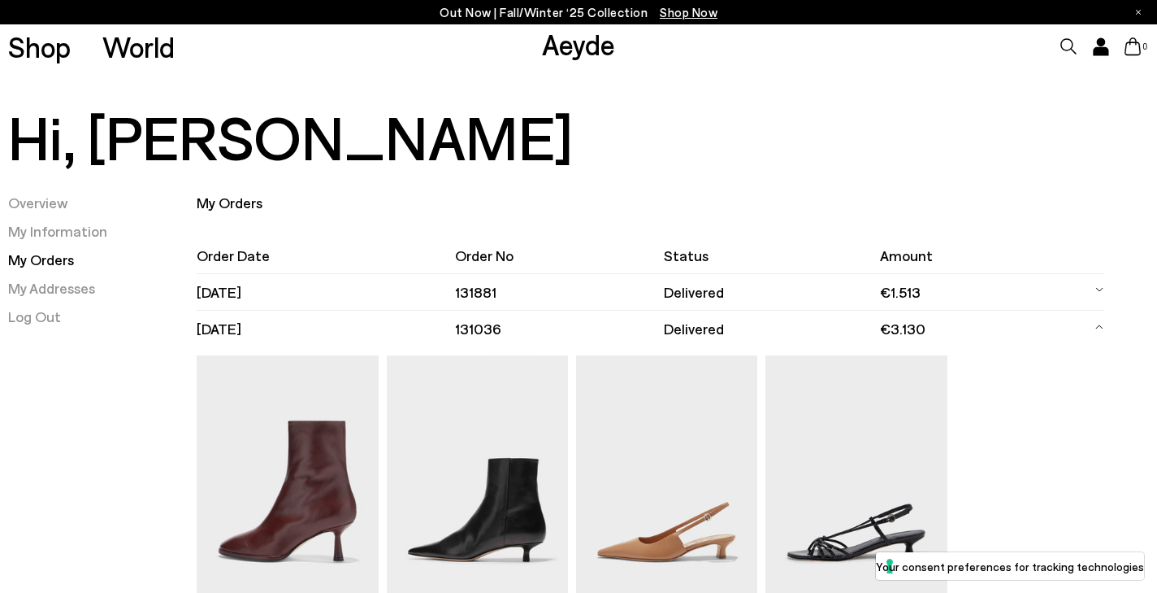
scroll to position [25, 0]
click at [706, 328] on td "delivered" at bounding box center [772, 328] width 216 height 37
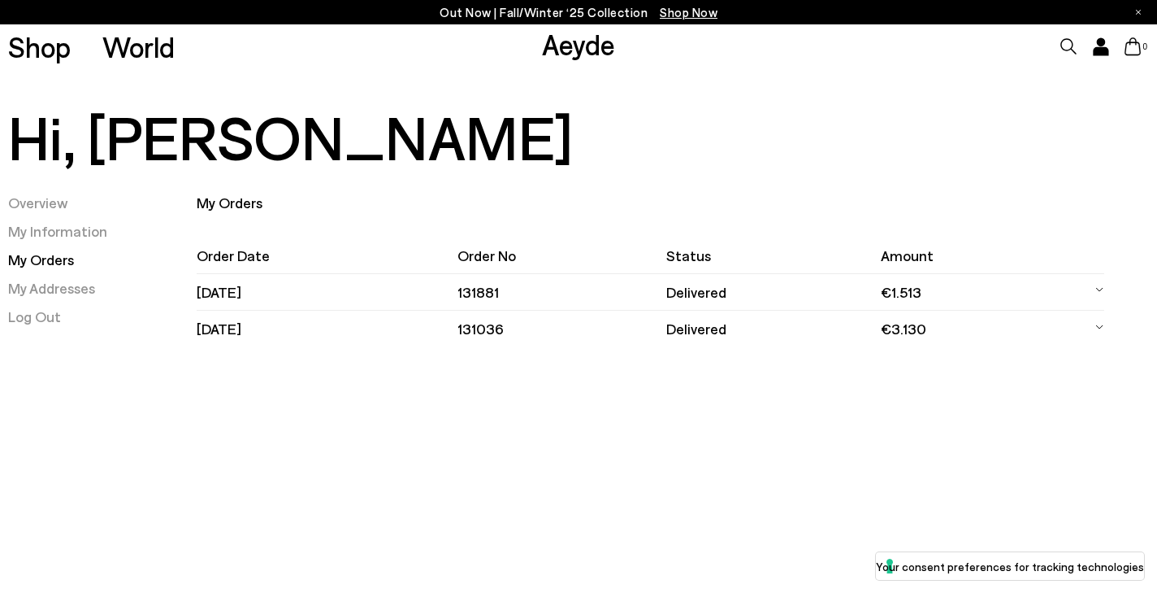
click at [706, 328] on td "delivered" at bounding box center [774, 328] width 215 height 37
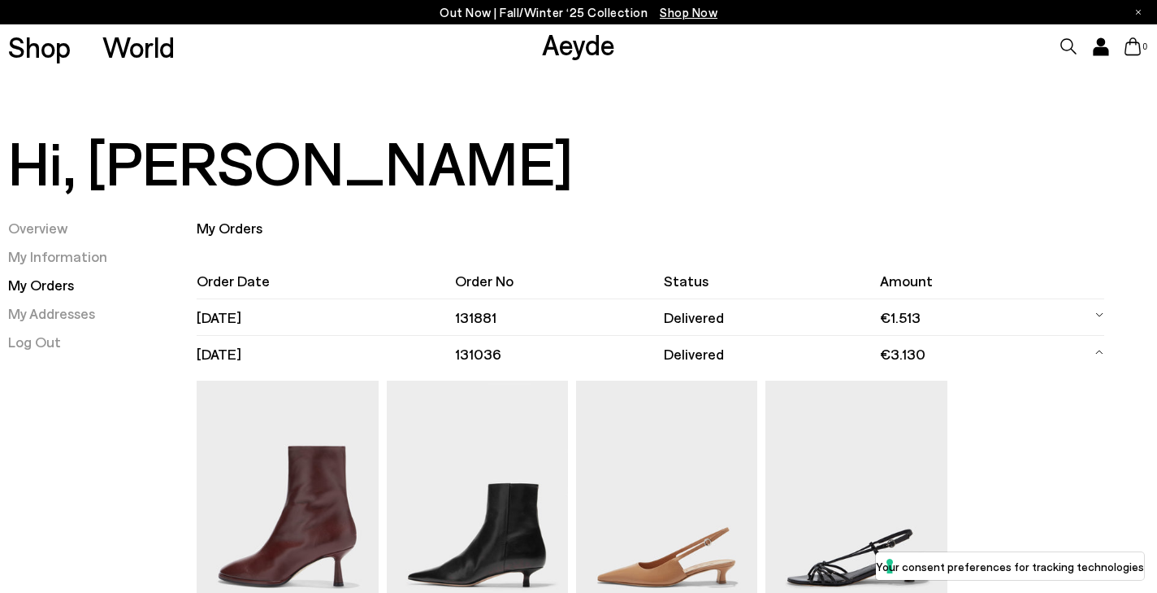
scroll to position [0, 0]
click at [51, 219] on link "Overview" at bounding box center [38, 228] width 60 height 18
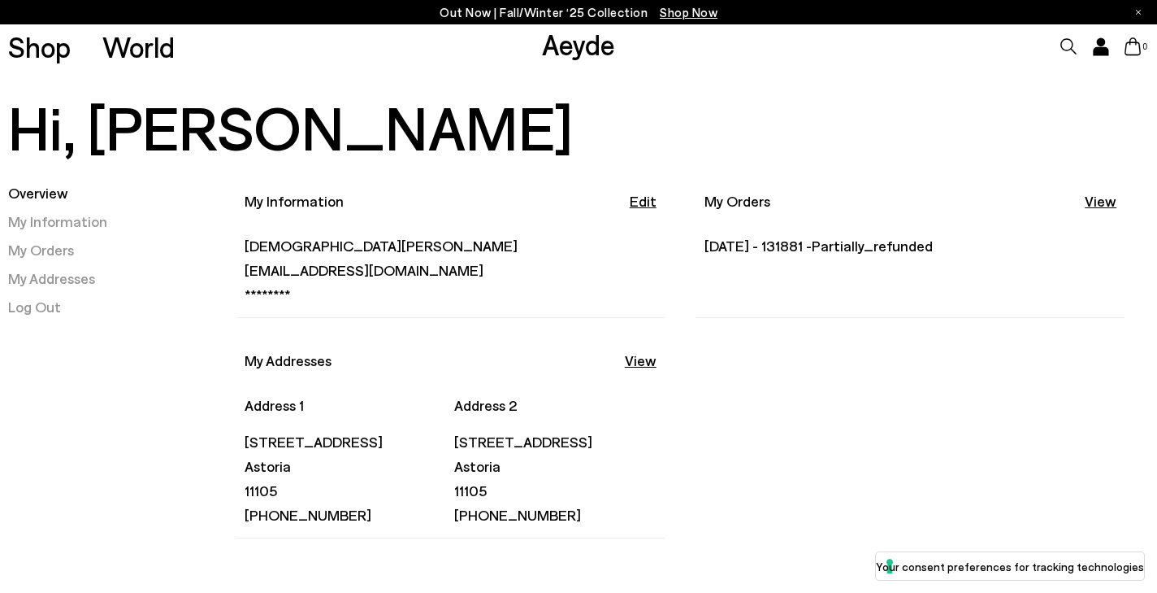
scroll to position [38, 0]
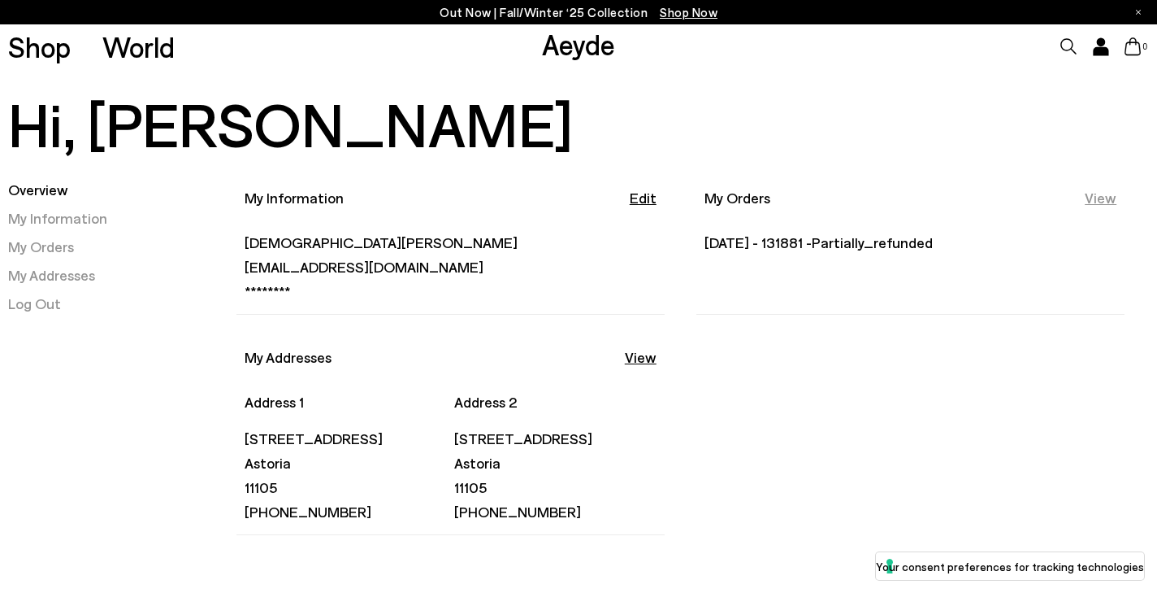
click at [1101, 195] on link "View" at bounding box center [1101, 198] width 32 height 20
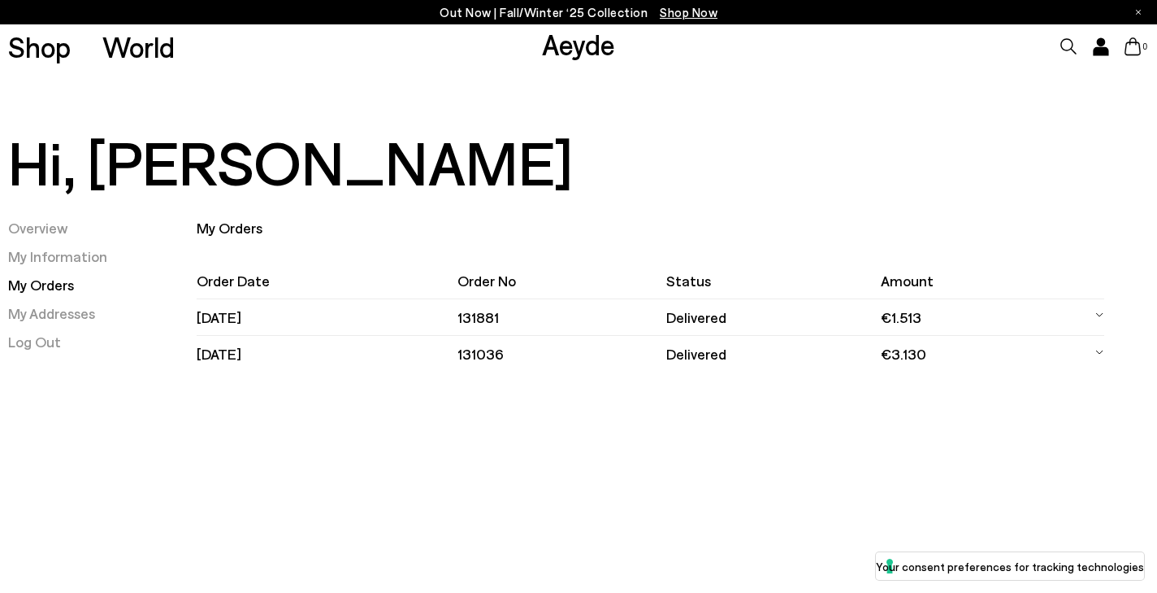
click at [904, 358] on td "€3.130" at bounding box center [975, 354] width 189 height 37
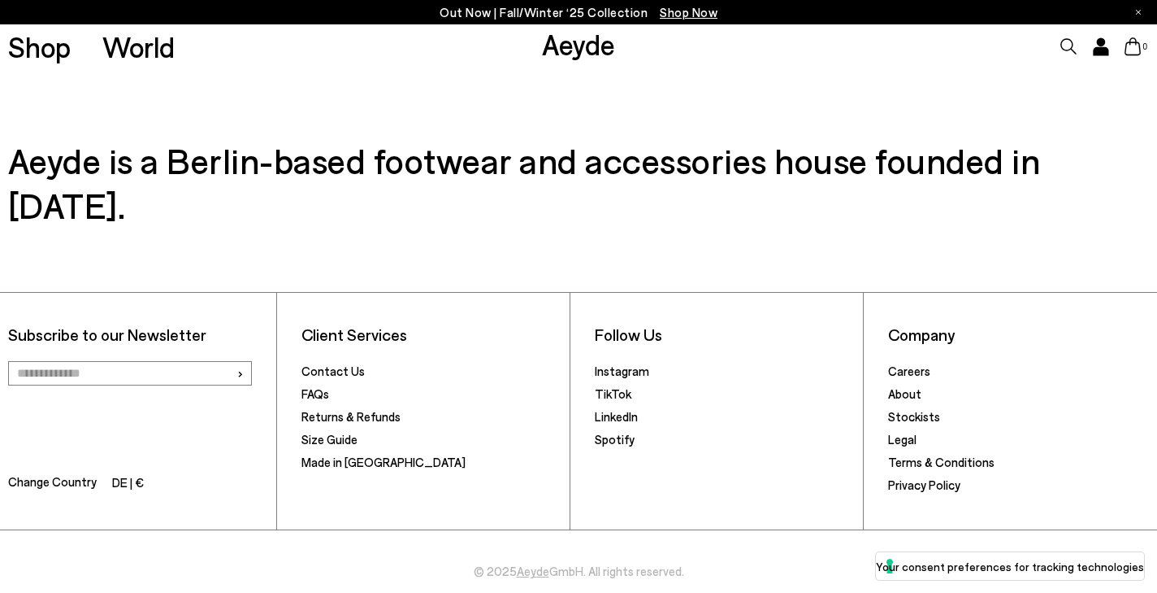
scroll to position [1295, 0]
click at [378, 408] on link "Returns & Refunds" at bounding box center [351, 415] width 99 height 15
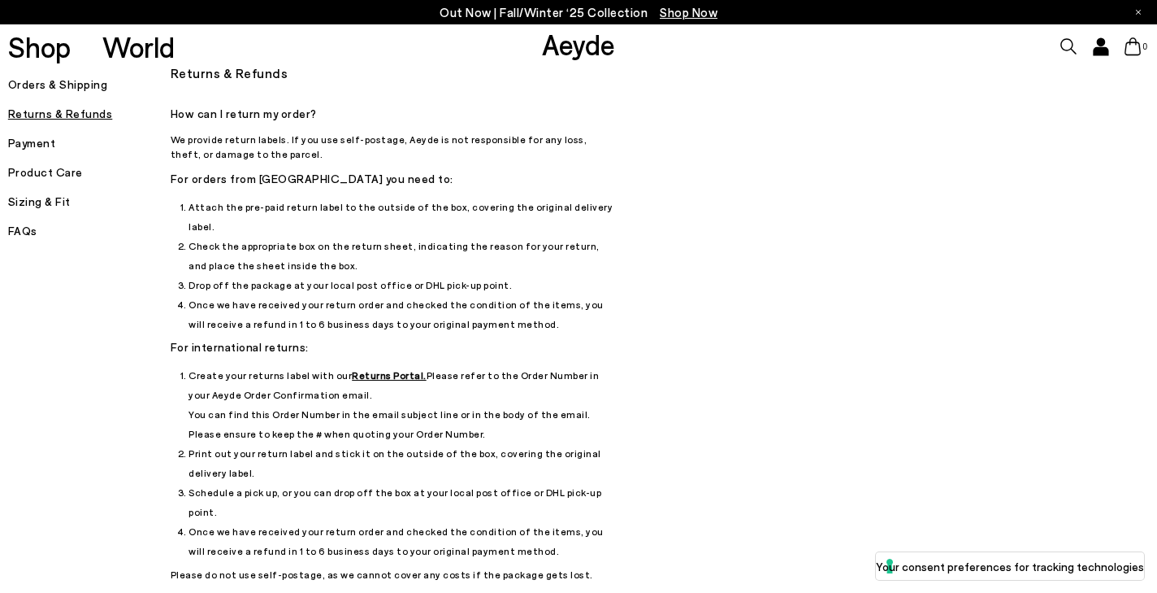
scroll to position [20, 0]
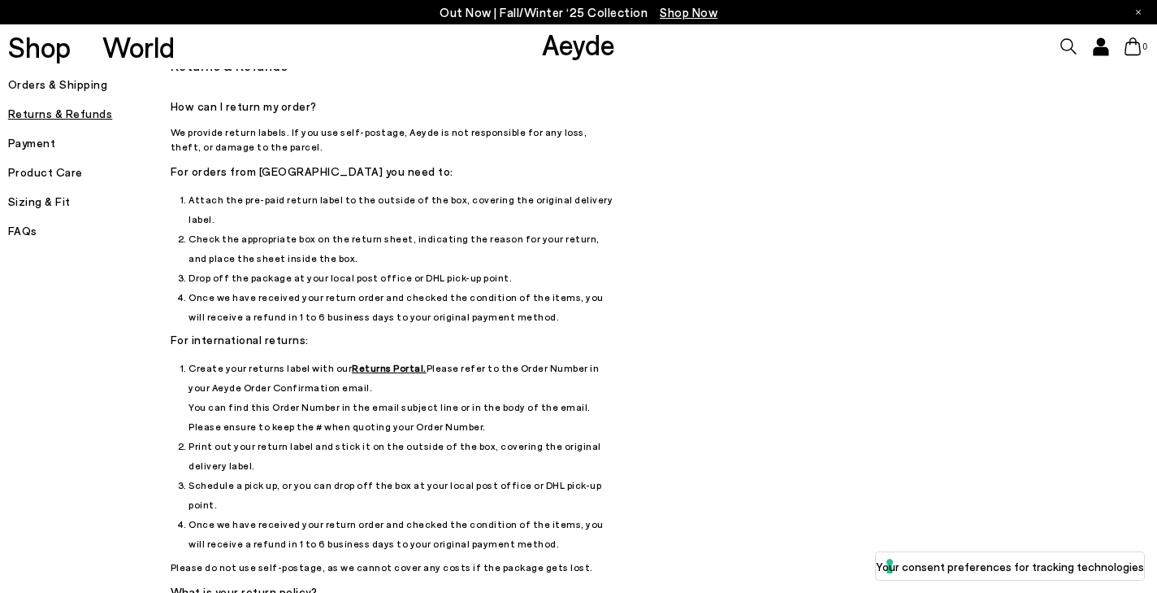
click at [376, 362] on u "Returns Portal." at bounding box center [389, 367] width 75 height 11
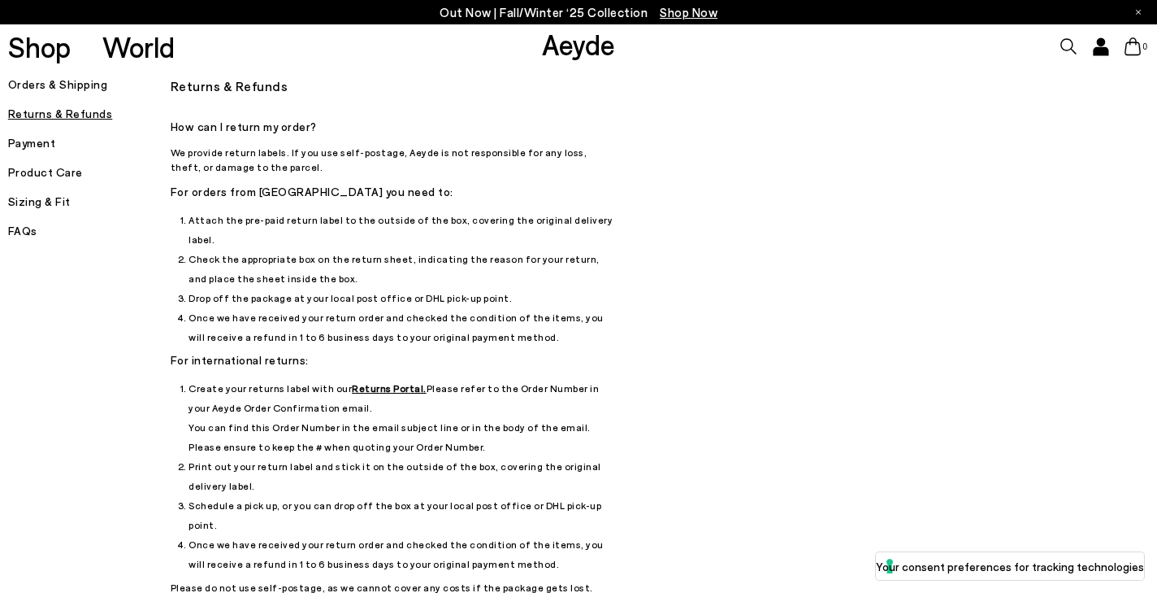
scroll to position [0, 0]
click at [1101, 39] on icon at bounding box center [1100, 42] width 7 height 7
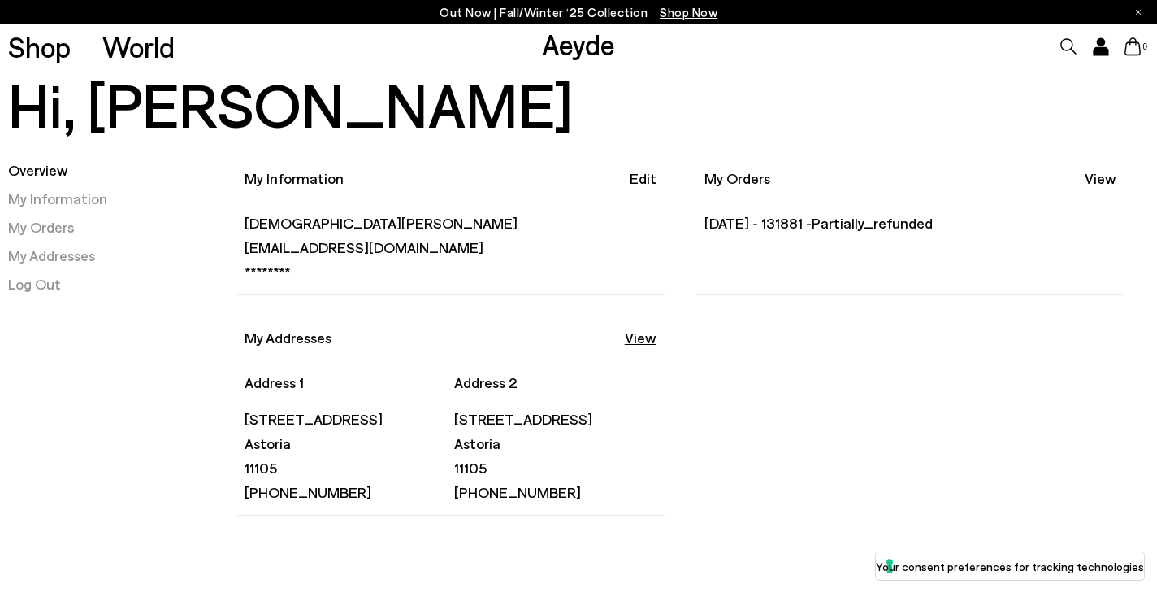
scroll to position [59, 0]
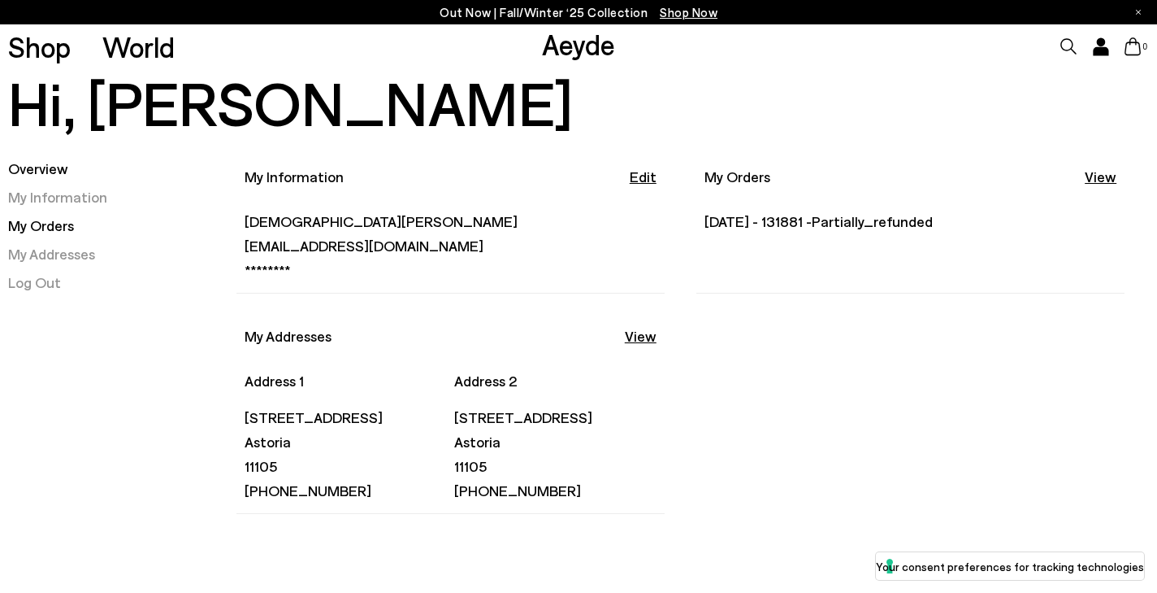
click at [51, 216] on link "My Orders" at bounding box center [41, 225] width 66 height 18
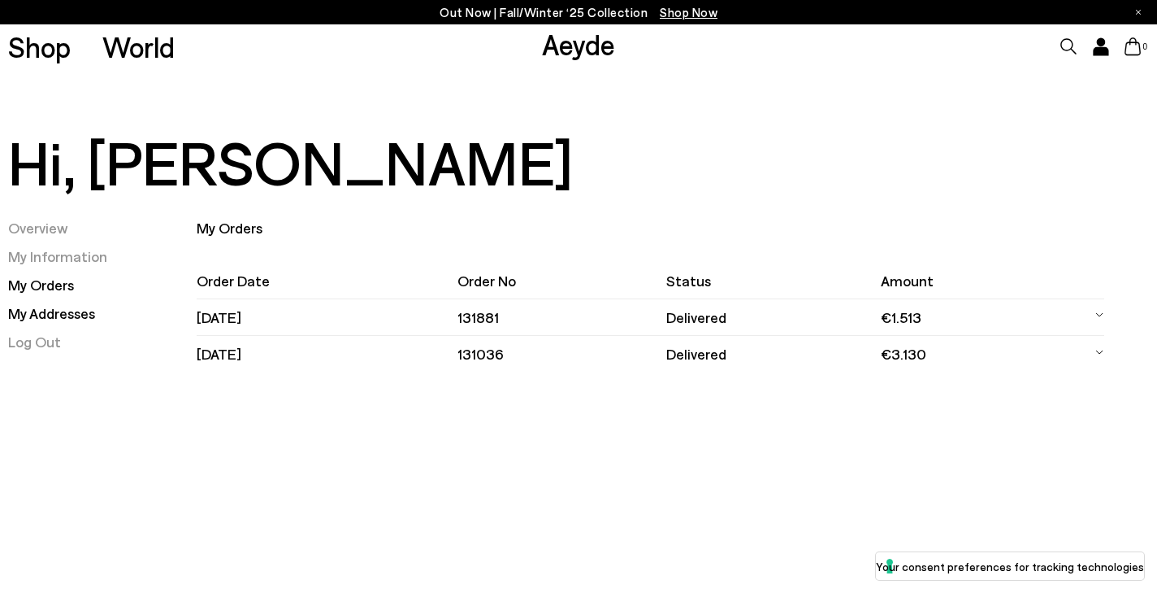
click at [46, 310] on link "My Addresses" at bounding box center [51, 313] width 87 height 18
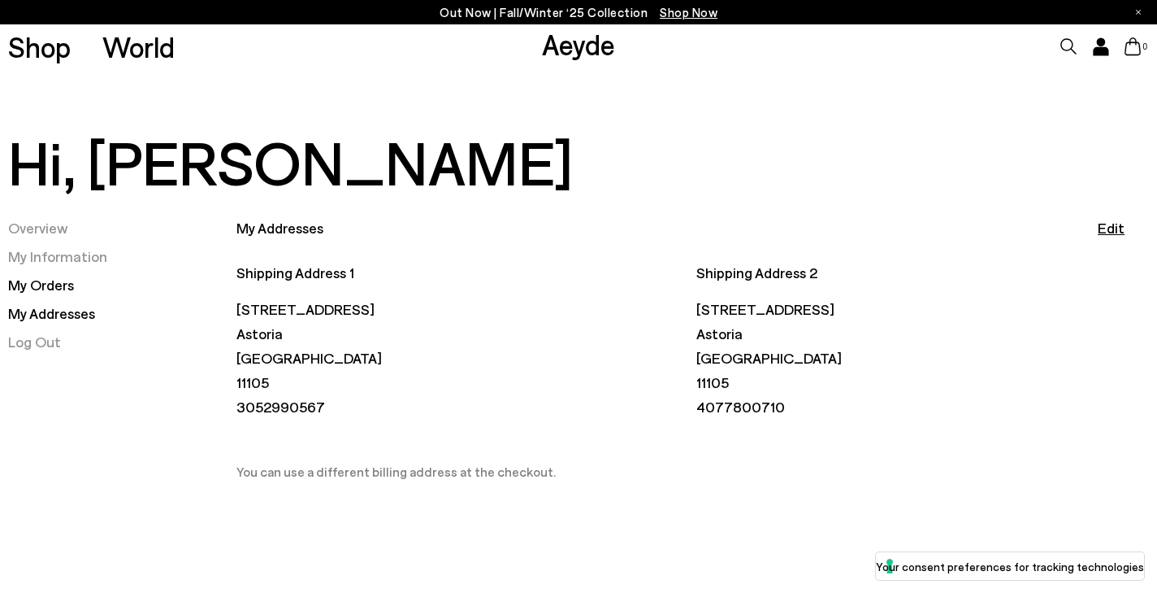
click at [44, 289] on link "My Orders" at bounding box center [41, 285] width 66 height 18
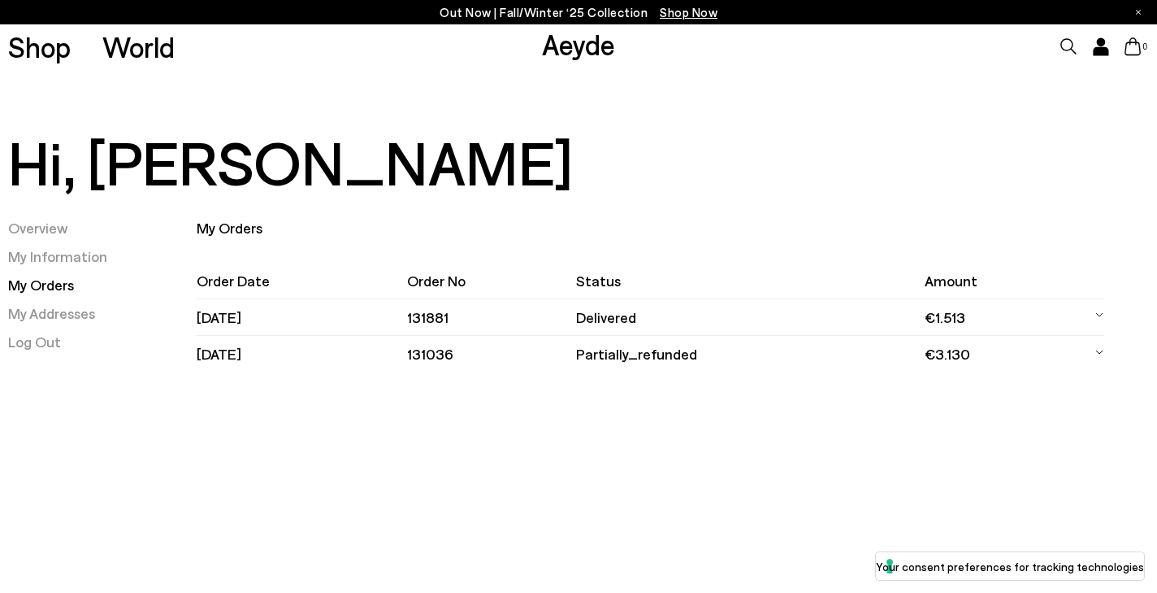
click at [683, 350] on td "partially_refunded" at bounding box center [750, 354] width 349 height 37
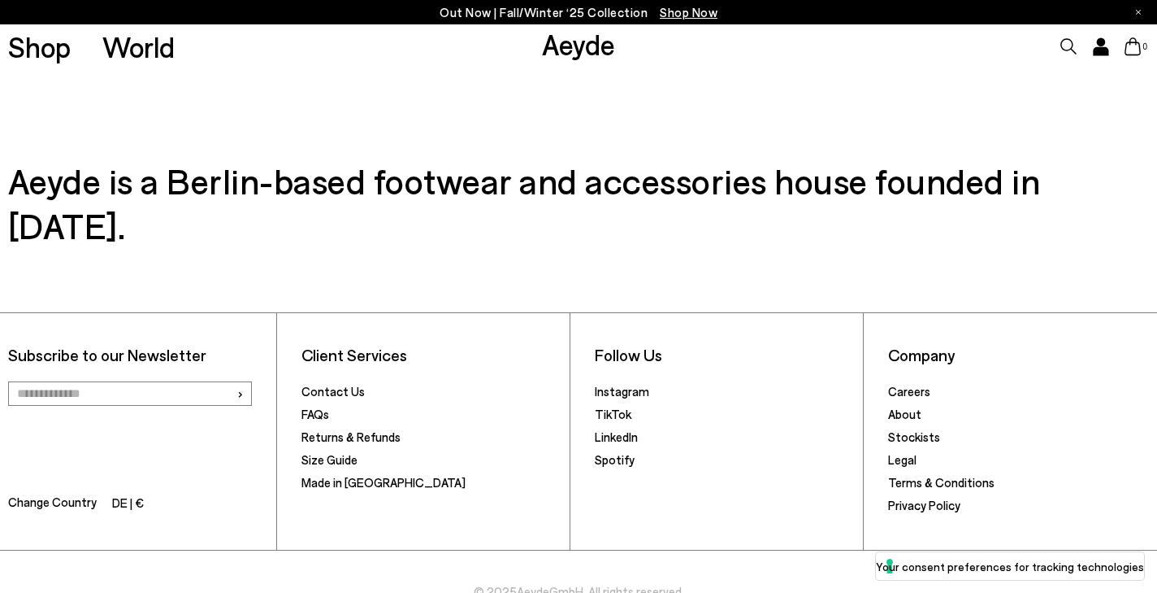
scroll to position [1311, 0]
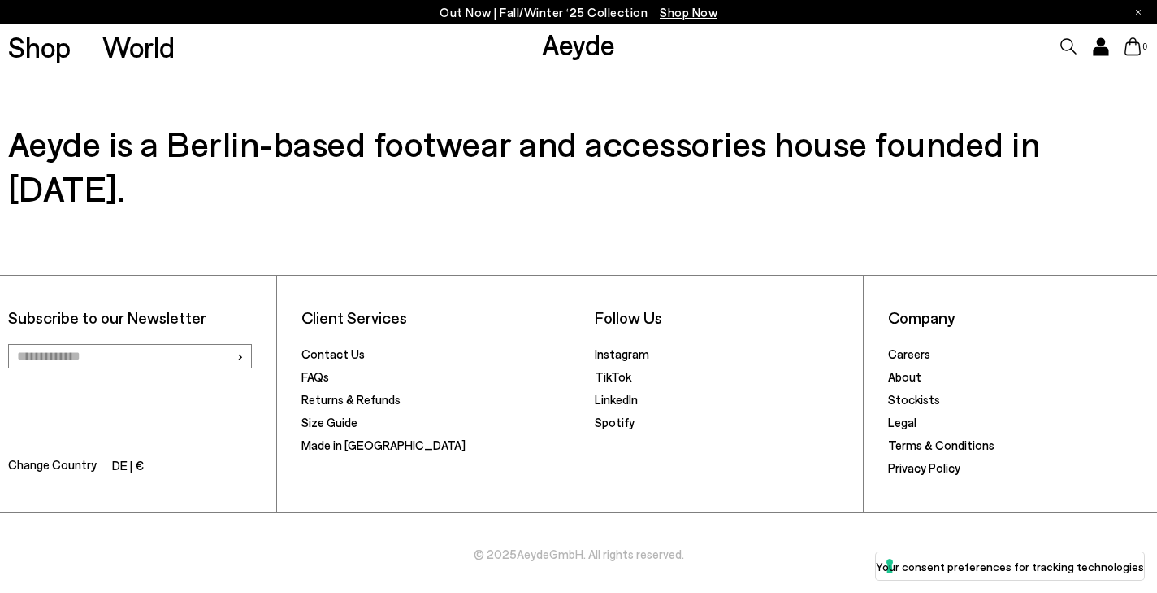
click at [363, 392] on link "Returns & Refunds" at bounding box center [351, 399] width 99 height 15
